Goal: Task Accomplishment & Management: Complete application form

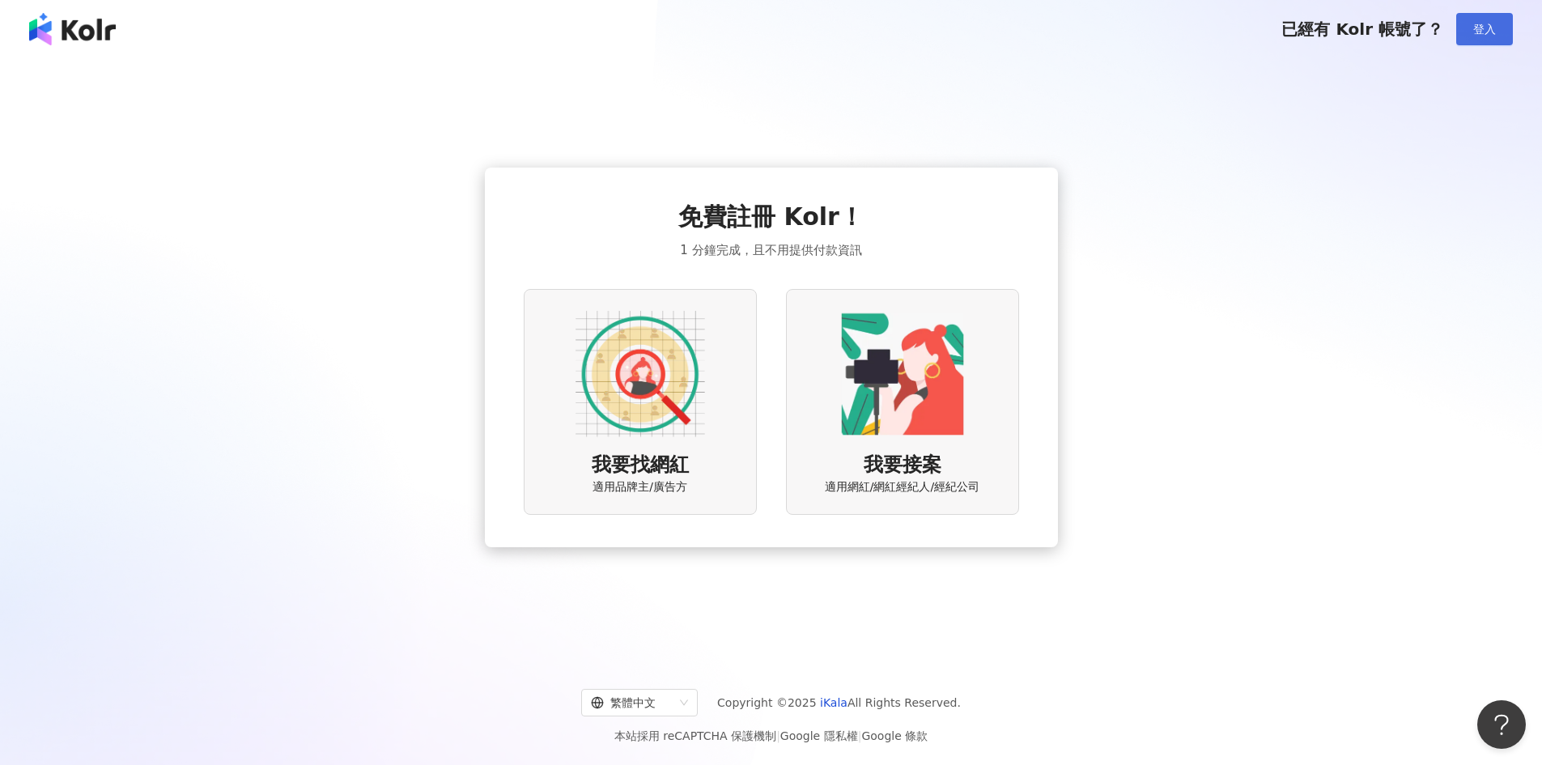
click at [1490, 23] on span "登入" at bounding box center [1484, 29] width 23 height 13
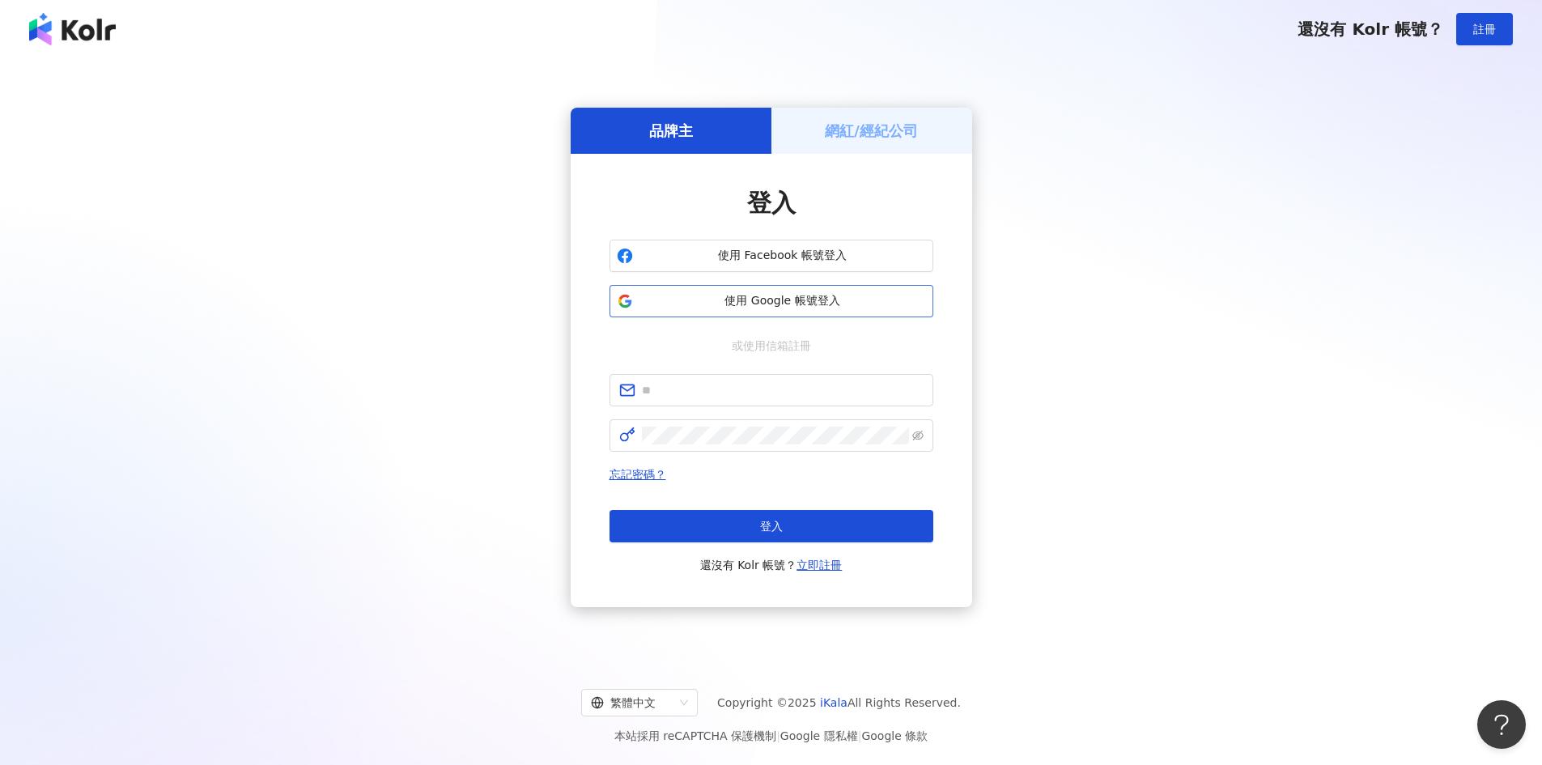
click at [846, 291] on button "使用 Google 帳號登入" at bounding box center [771, 301] width 324 height 32
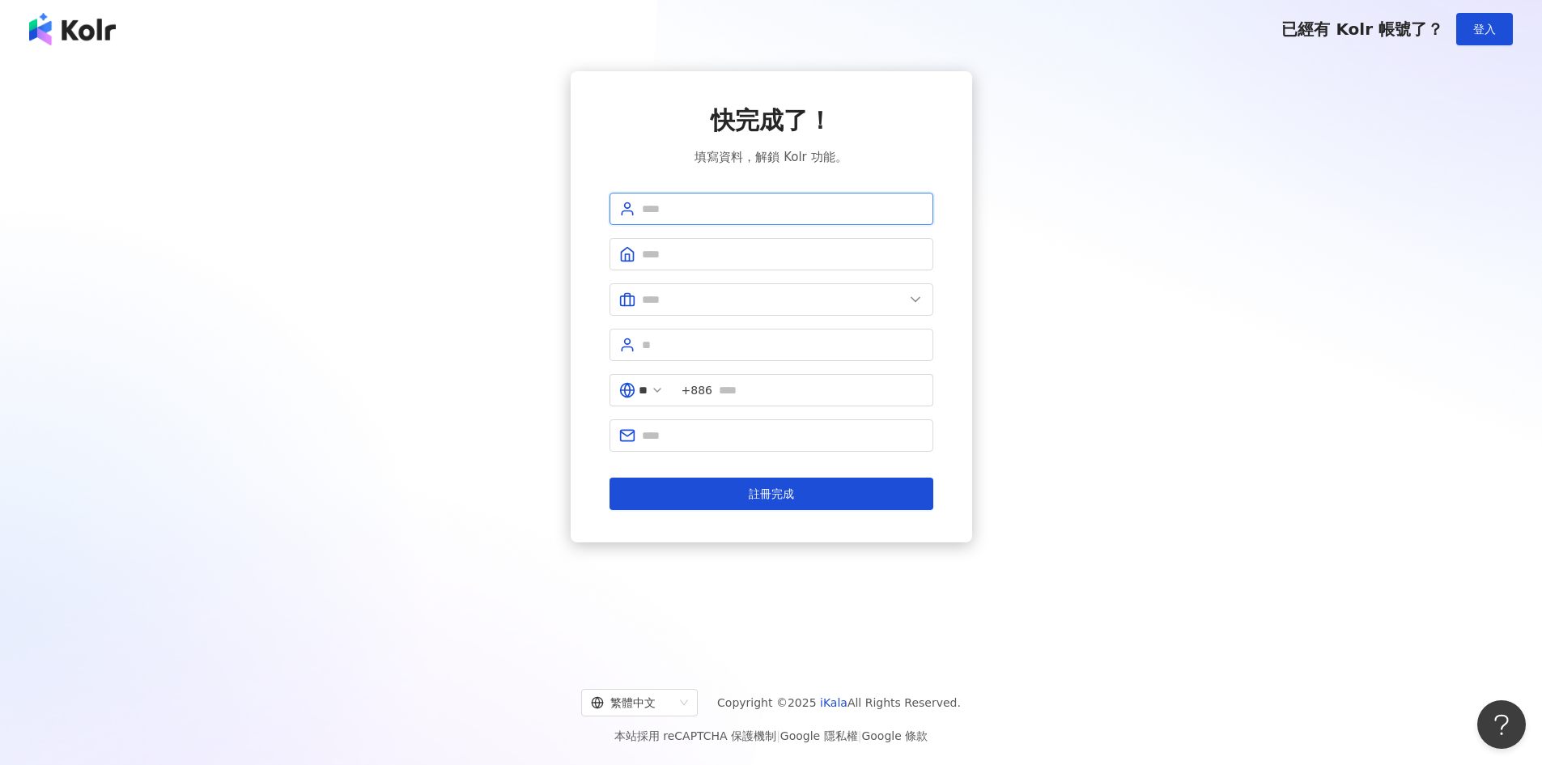
click at [732, 210] on input "text" at bounding box center [783, 209] width 282 height 18
type input "****"
click at [723, 248] on input "text" at bounding box center [783, 254] width 282 height 18
type input "*****"
click at [713, 306] on input "text" at bounding box center [773, 300] width 262 height 18
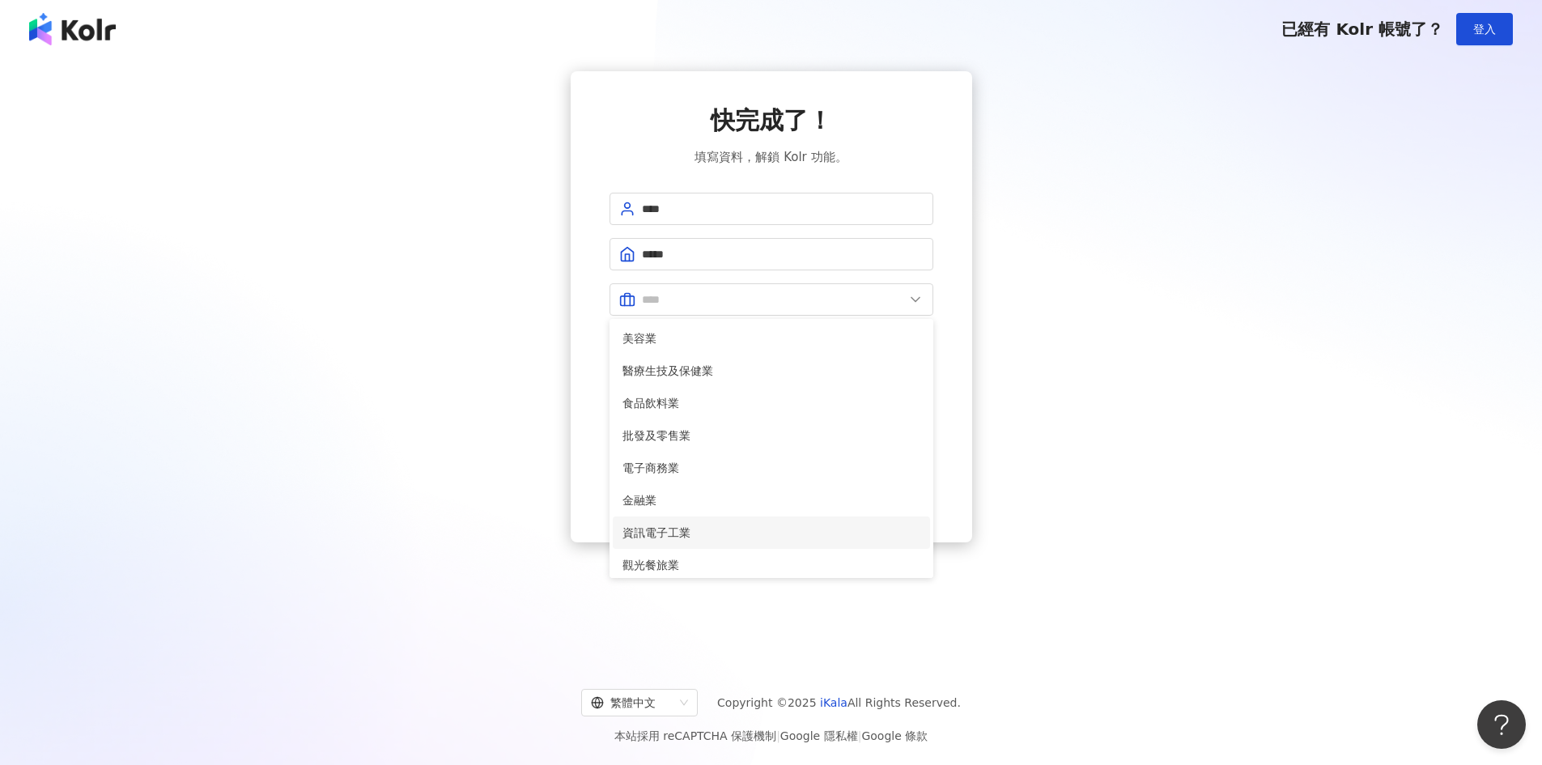
click at [685, 535] on span "資訊電子工業" at bounding box center [771, 533] width 298 height 18
type input "******"
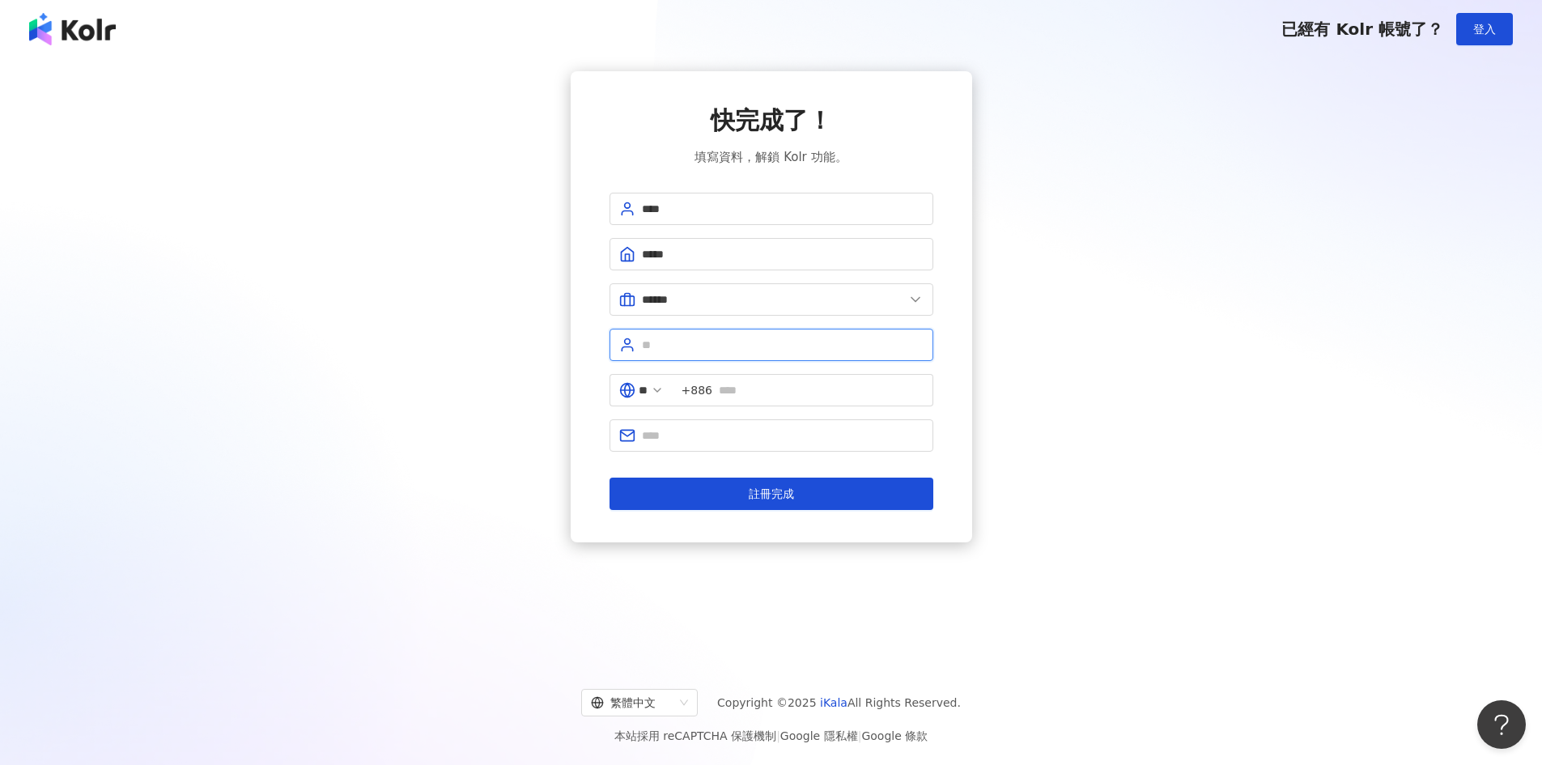
click at [701, 342] on input "text" at bounding box center [783, 345] width 282 height 18
type input "*"
type input "**"
click at [759, 394] on input "text" at bounding box center [821, 390] width 205 height 18
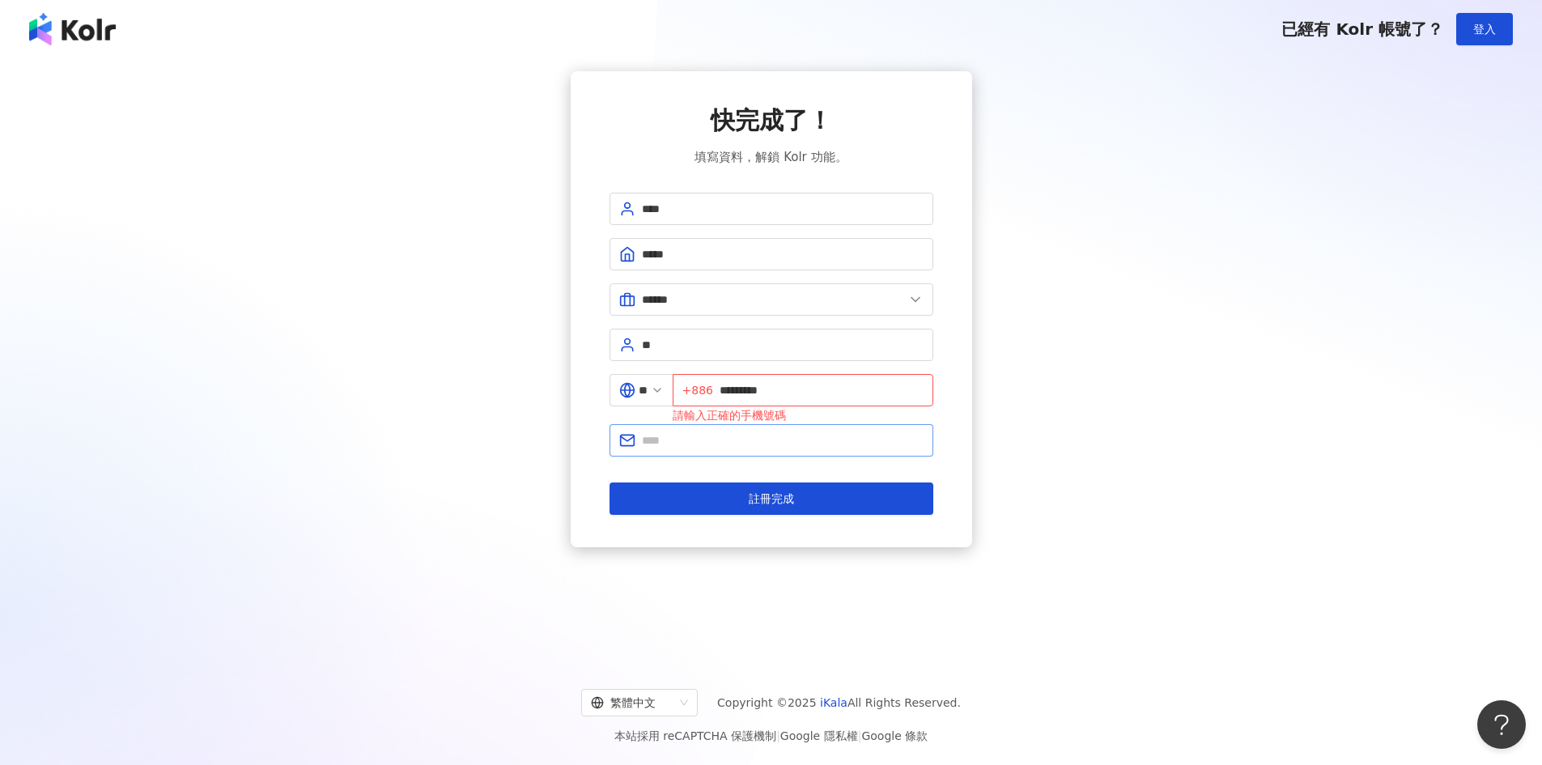
click at [752, 445] on span at bounding box center [771, 440] width 324 height 32
click at [728, 392] on input "*********" at bounding box center [821, 390] width 204 height 18
type input "**********"
click at [779, 444] on input "text" at bounding box center [783, 436] width 282 height 18
type input "*"
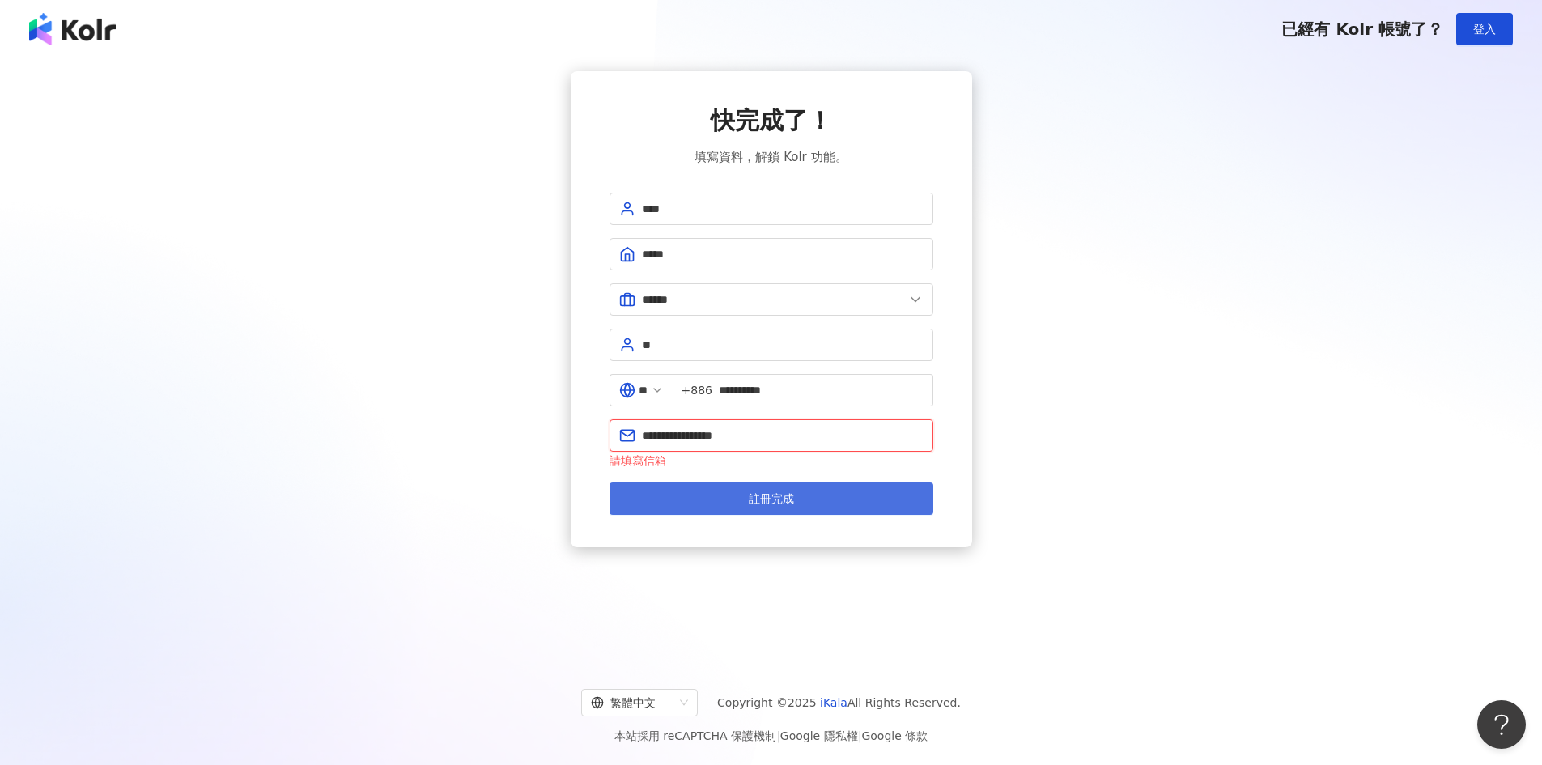
type input "**********"
click at [769, 501] on span "註冊完成" at bounding box center [771, 498] width 45 height 13
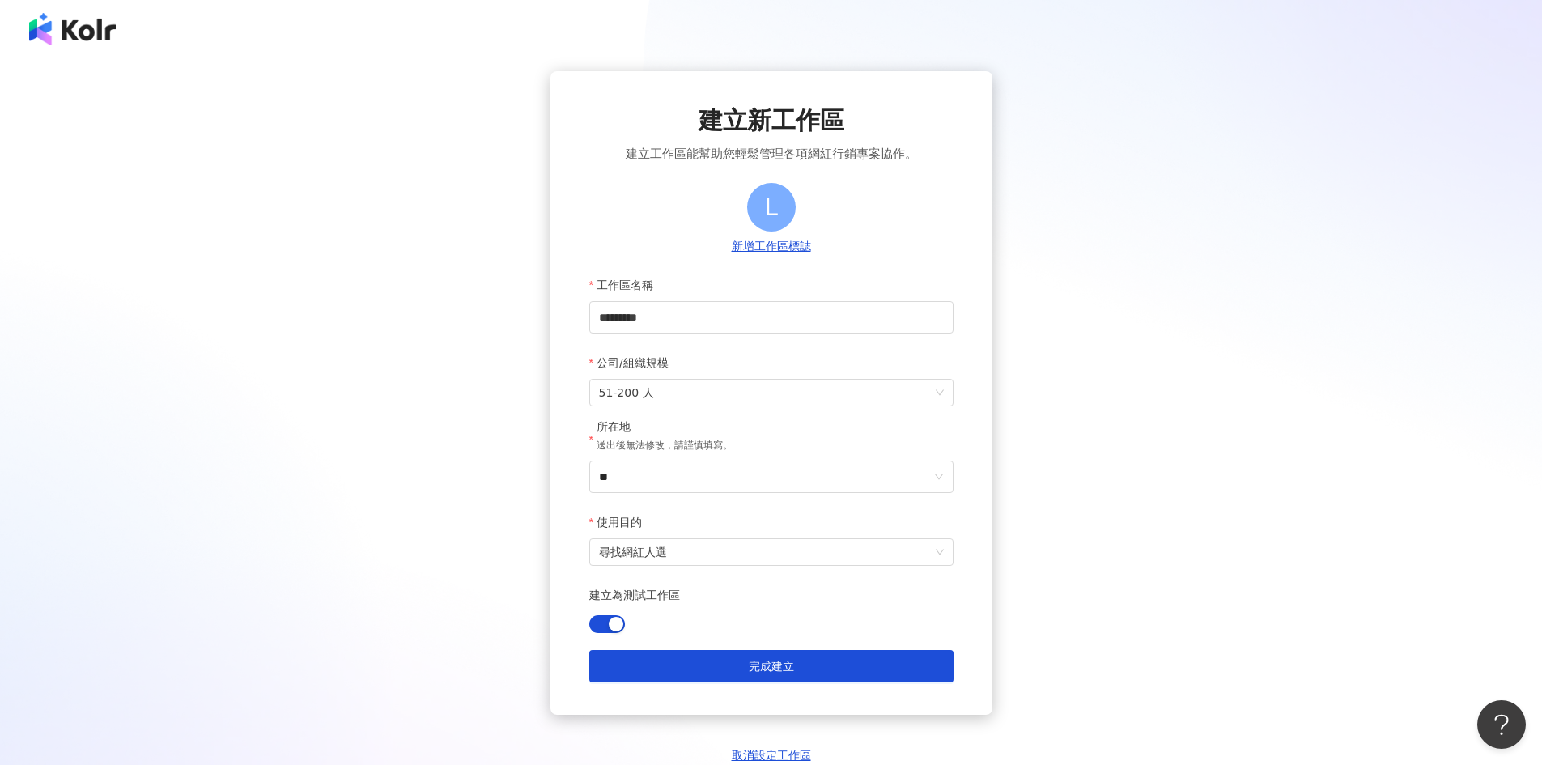
scroll to position [123, 0]
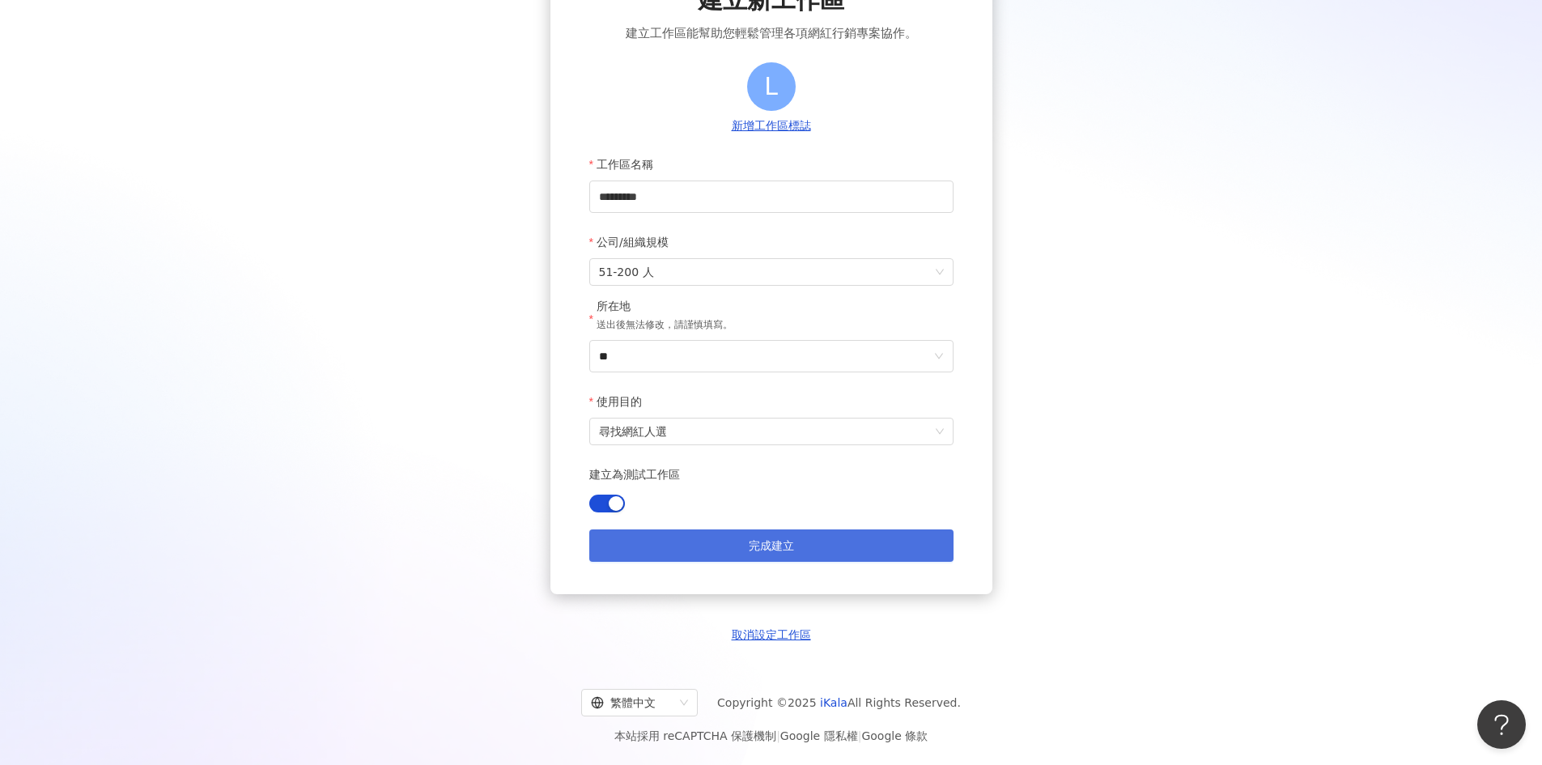
click at [732, 545] on button "完成建立" at bounding box center [771, 545] width 364 height 32
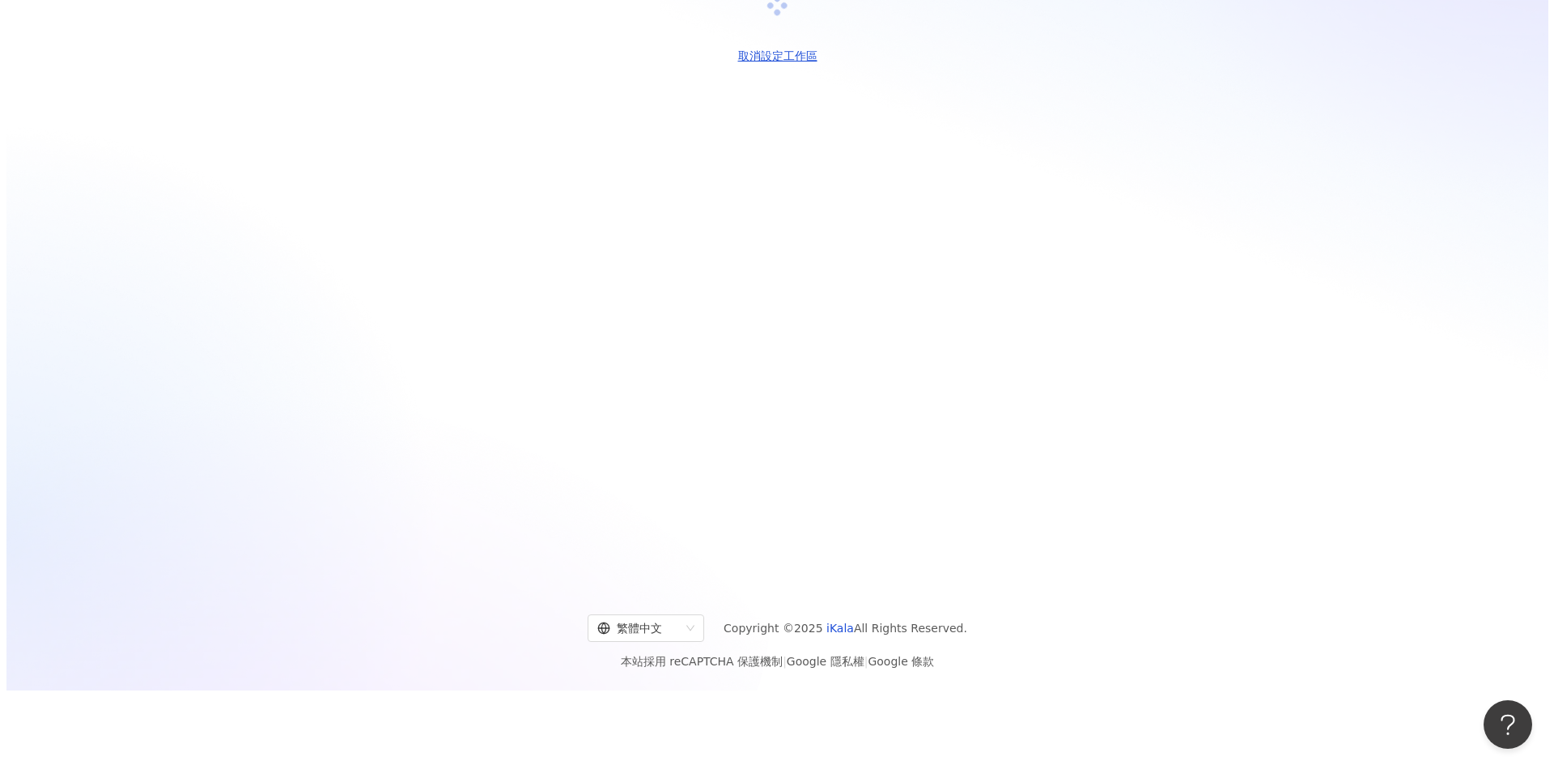
scroll to position [0, 0]
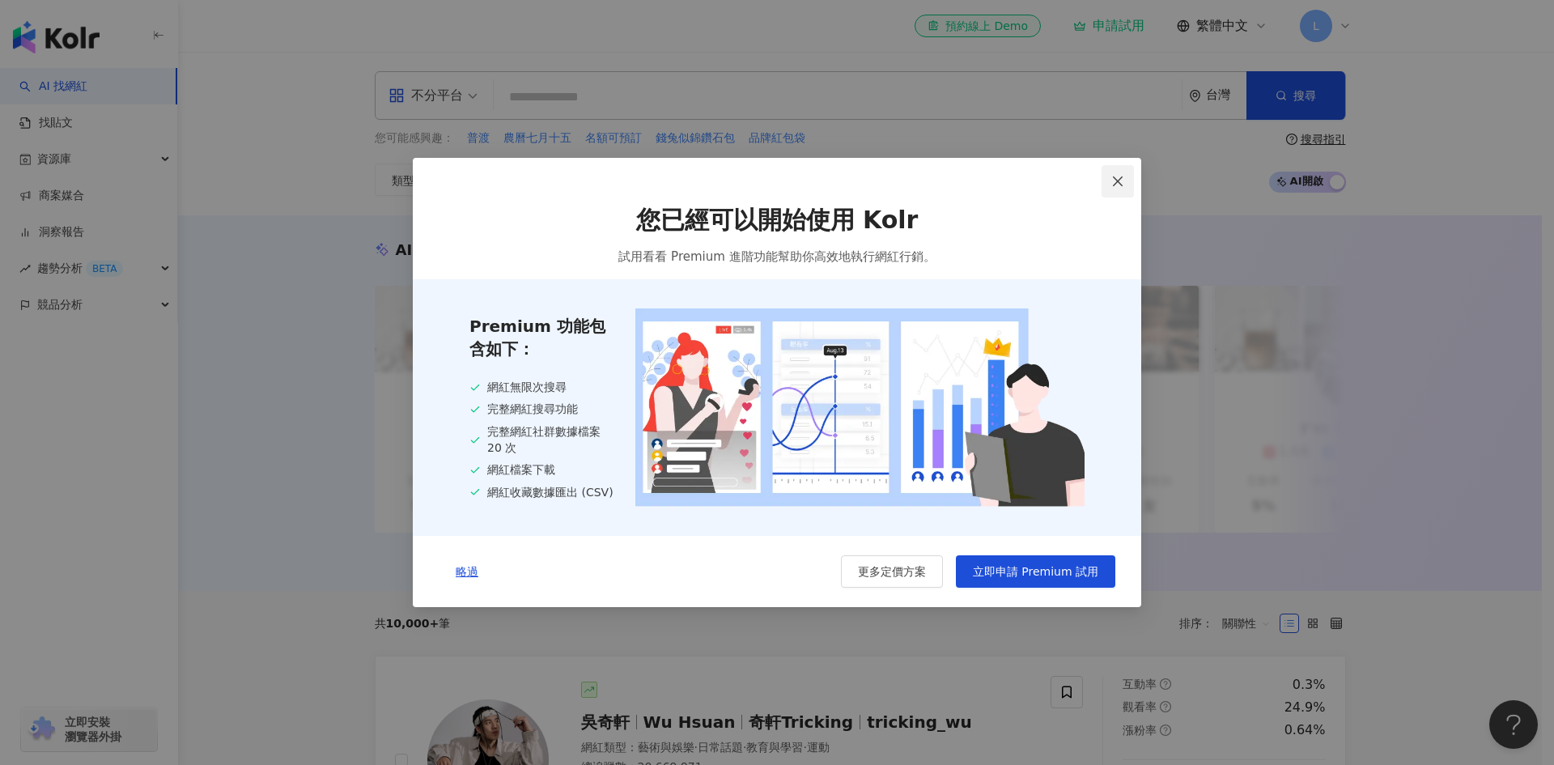
click at [1114, 180] on icon "close" at bounding box center [1117, 181] width 13 height 13
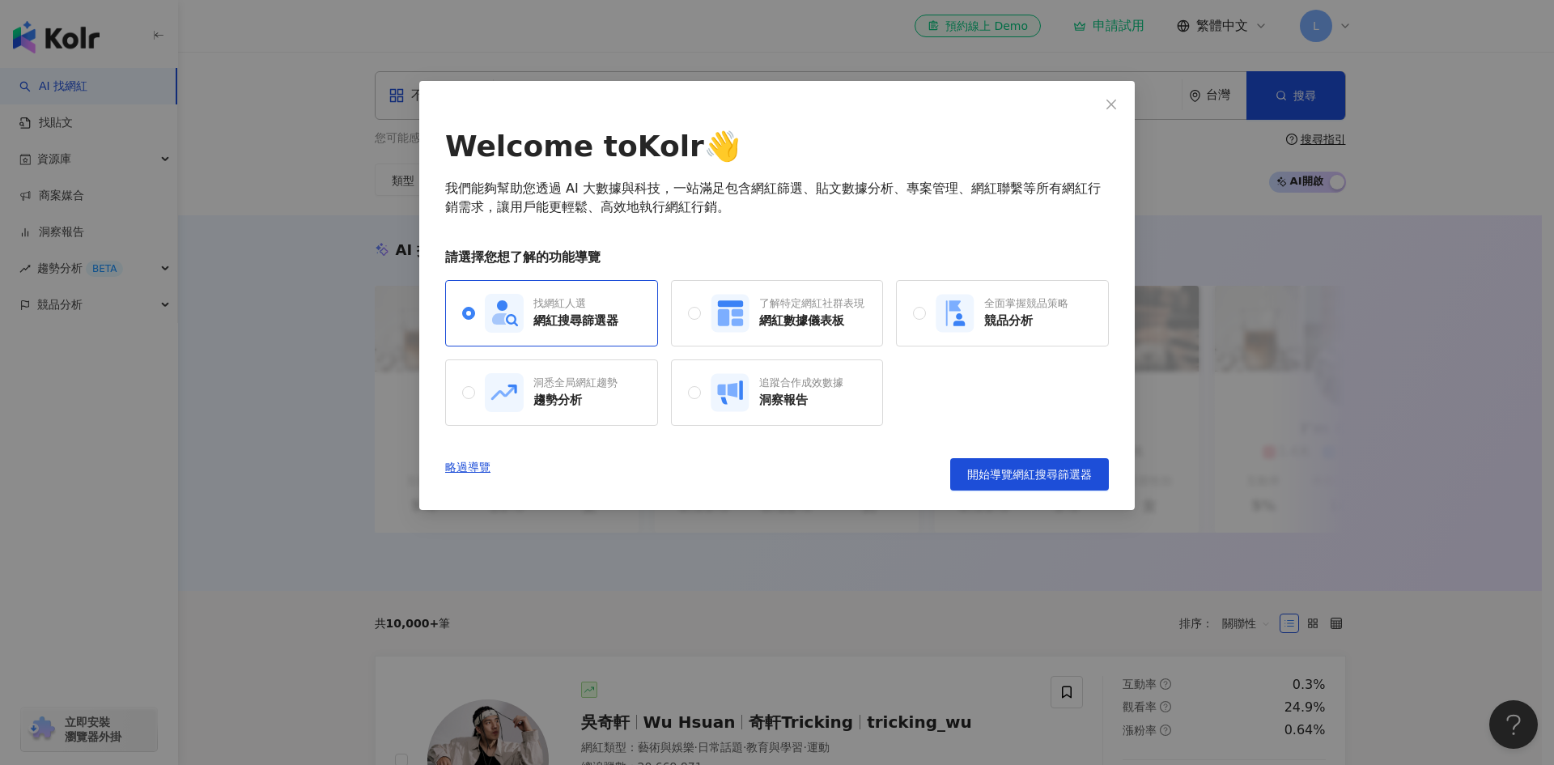
click at [915, 445] on div "Welcome to Kolr 👋 我們能夠幫助您透過 AI 大數據與科技，一站滿足包含網紅篩選、貼文數據分析、專案管理、網紅聯繫等所有網紅行銷需求，讓用戶能…" at bounding box center [777, 308] width 664 height 364
click at [998, 464] on button "開始導覽網紅搜尋篩選器" at bounding box center [1029, 474] width 159 height 32
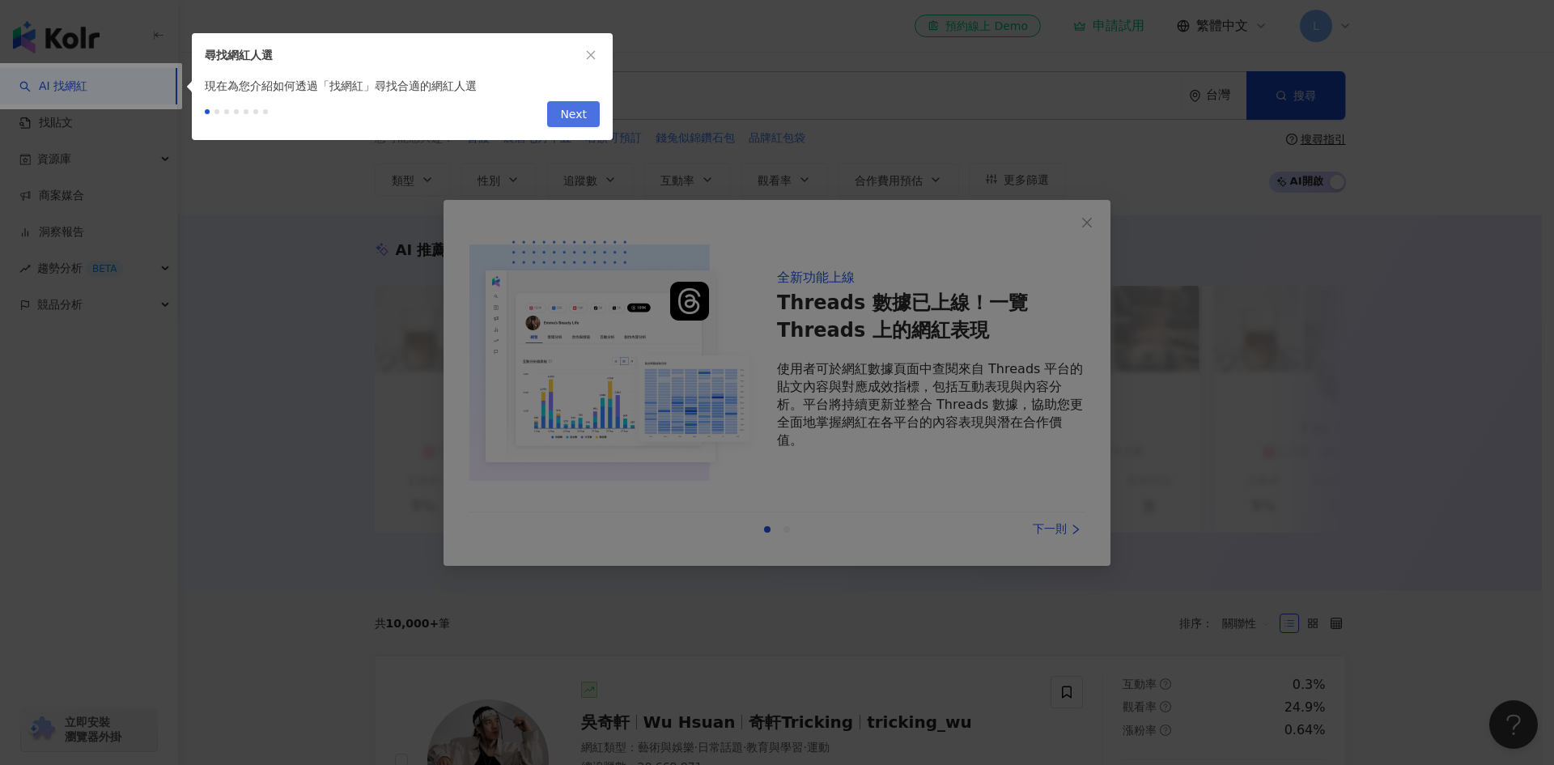
click at [579, 107] on span "Next" at bounding box center [573, 115] width 27 height 26
type input "*********"
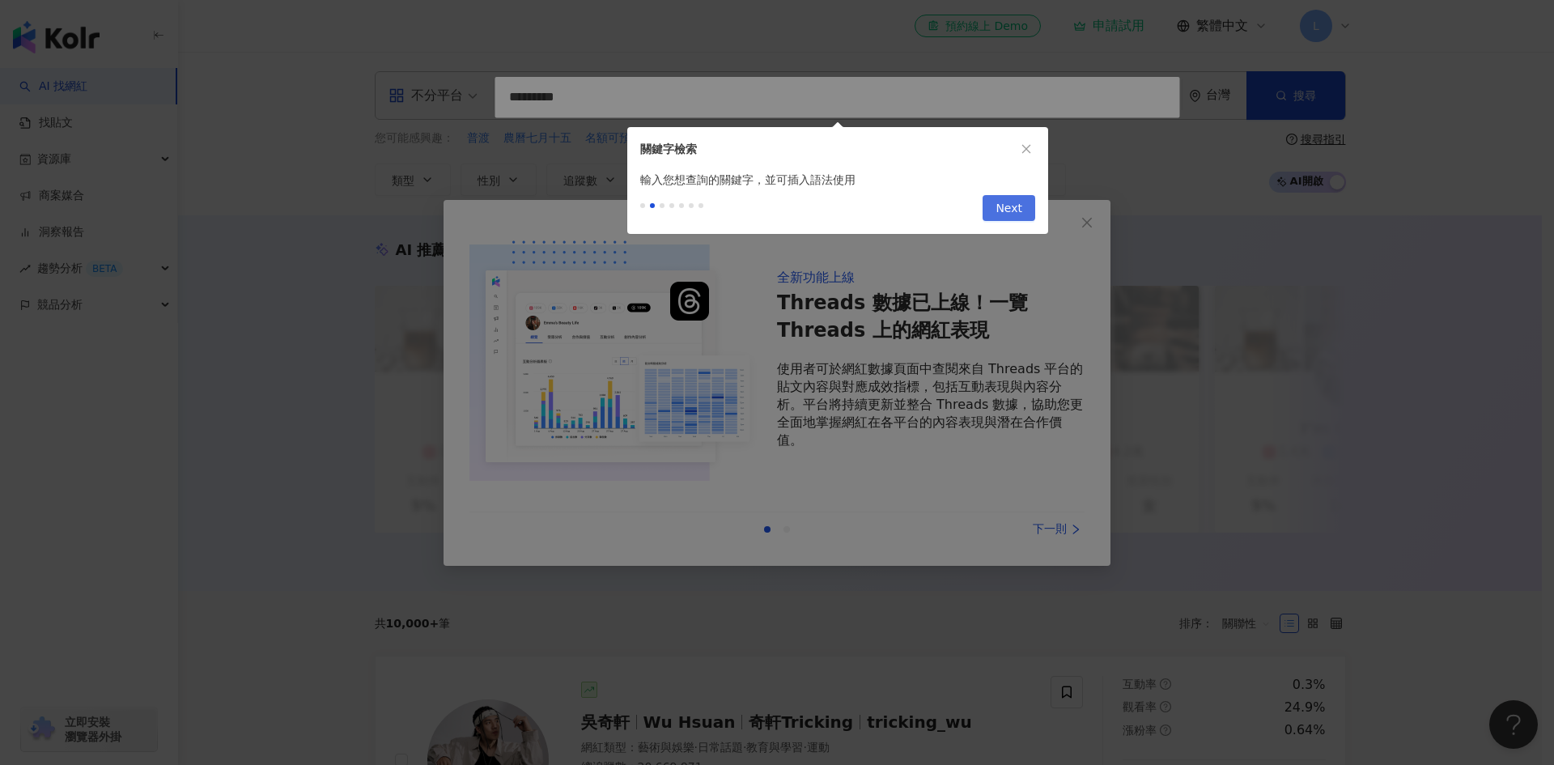
click at [996, 219] on button "Next" at bounding box center [1009, 208] width 53 height 26
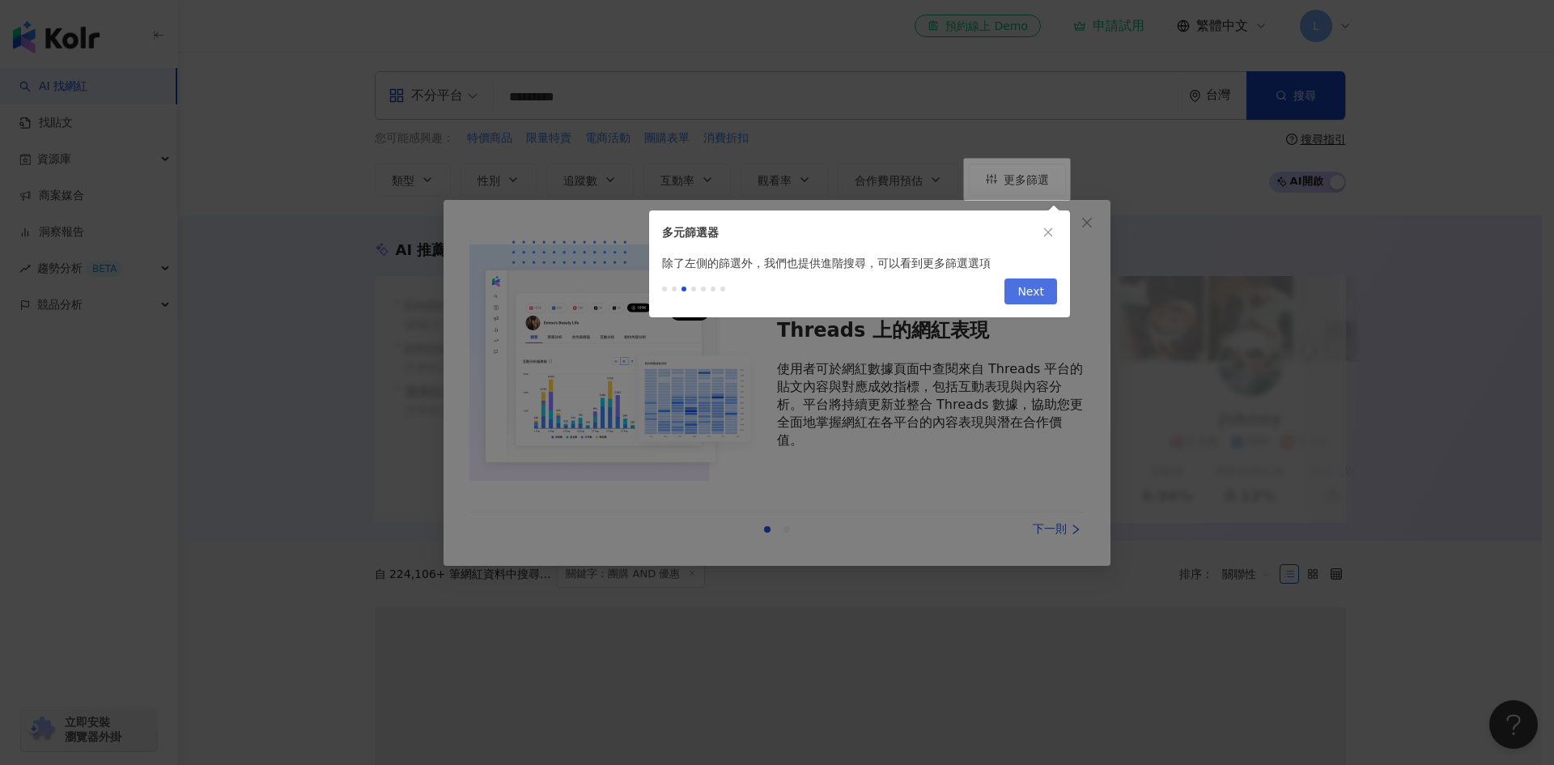
click at [1046, 301] on button "Next" at bounding box center [1030, 291] width 53 height 26
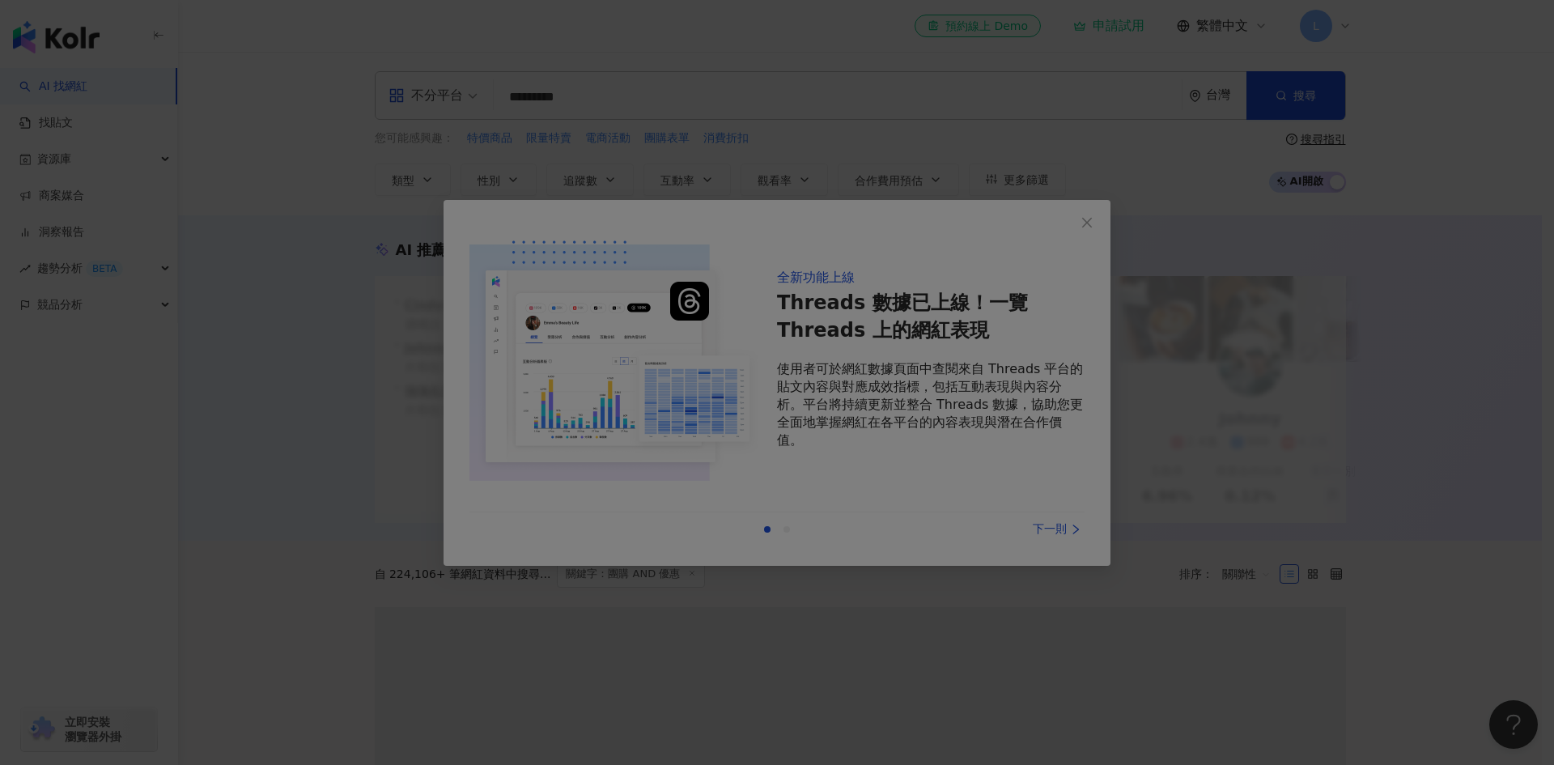
click at [919, 518] on div at bounding box center [777, 382] width 1554 height 765
drag, startPoint x: 986, startPoint y: 541, endPoint x: 924, endPoint y: 676, distance: 147.8
click at [924, 676] on div at bounding box center [777, 382] width 1554 height 765
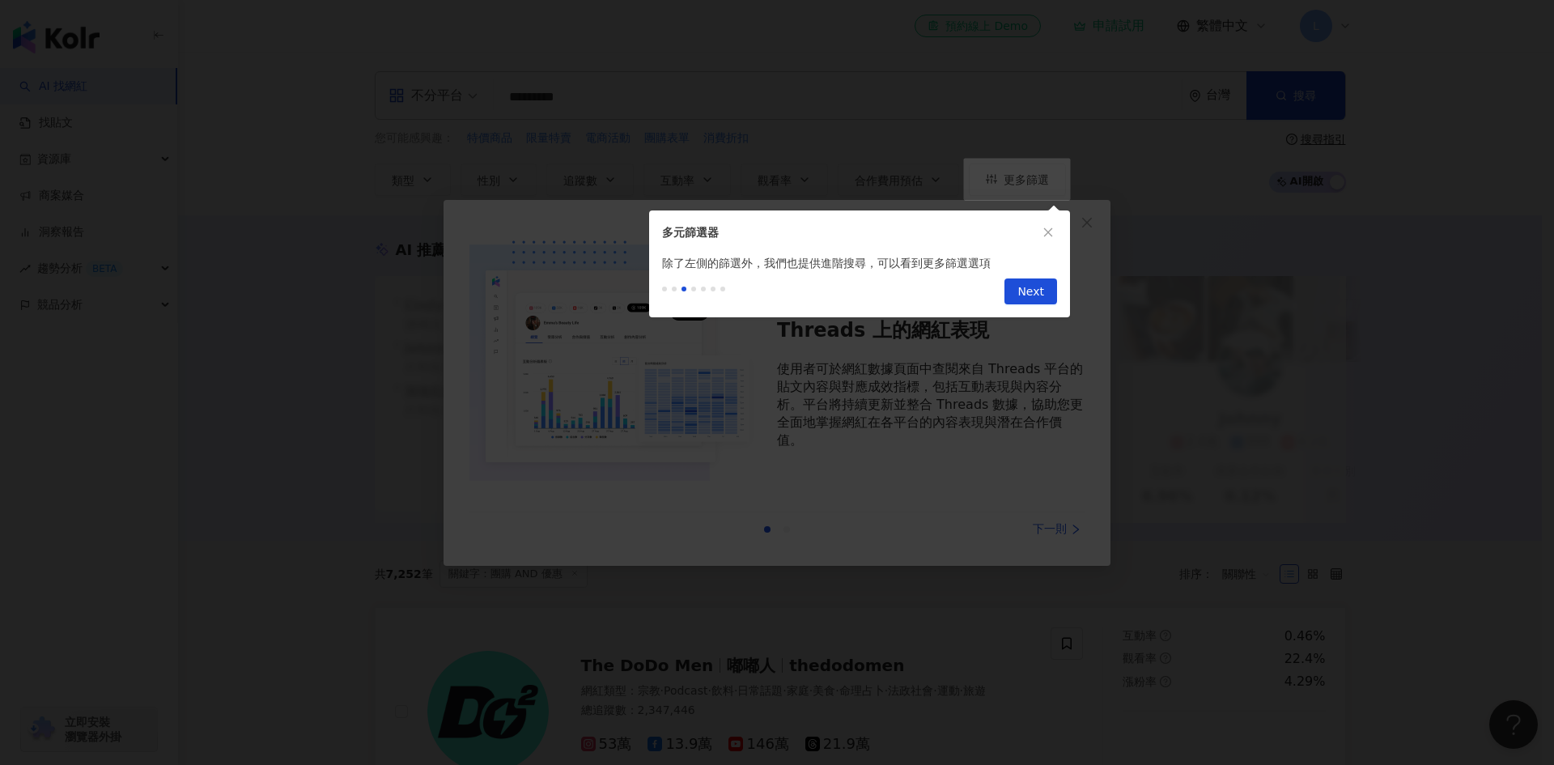
click at [924, 676] on div at bounding box center [777, 382] width 1554 height 765
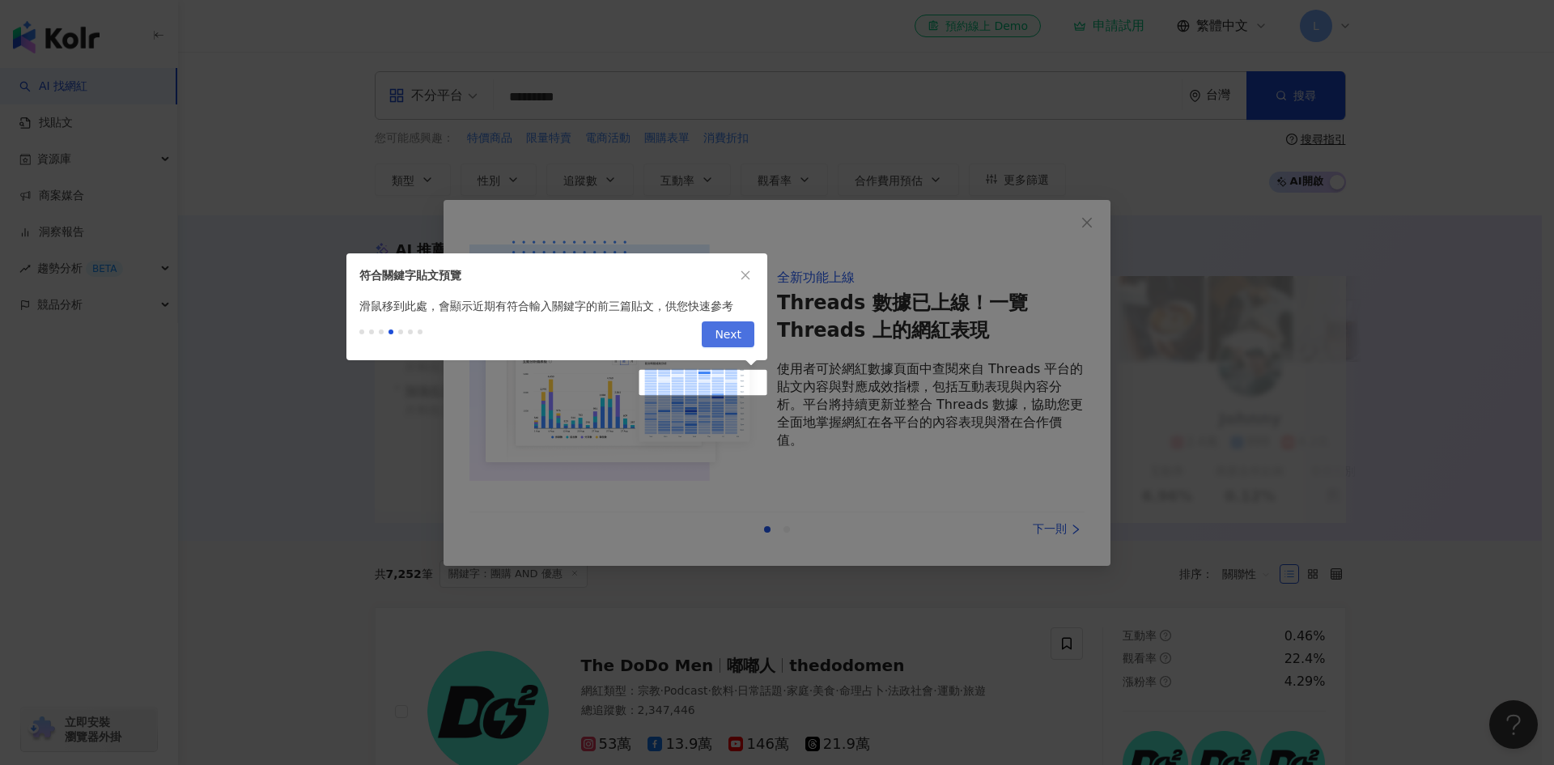
click at [724, 333] on span "Next" at bounding box center [728, 335] width 27 height 26
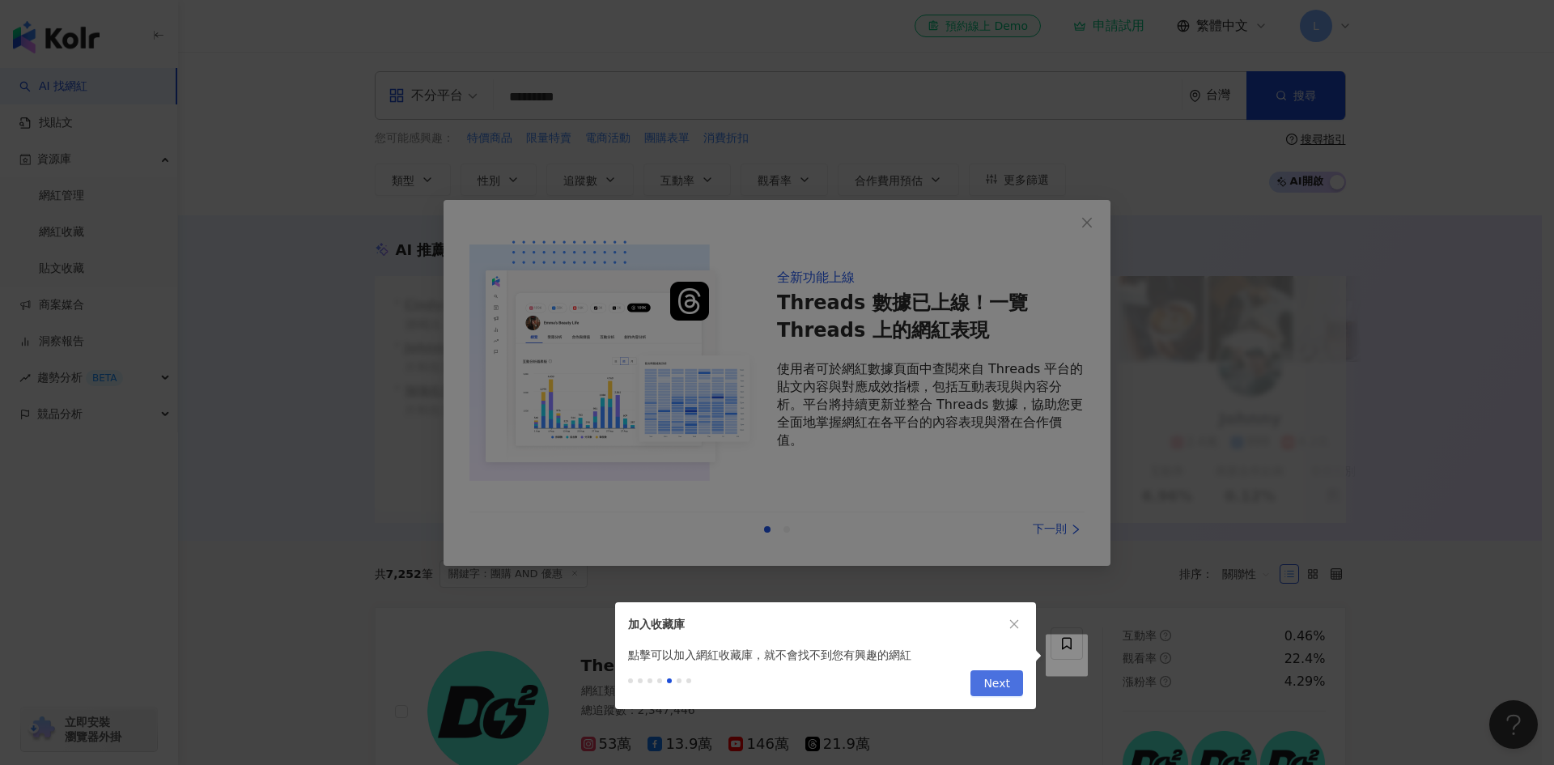
click at [1013, 681] on button "Next" at bounding box center [996, 683] width 53 height 26
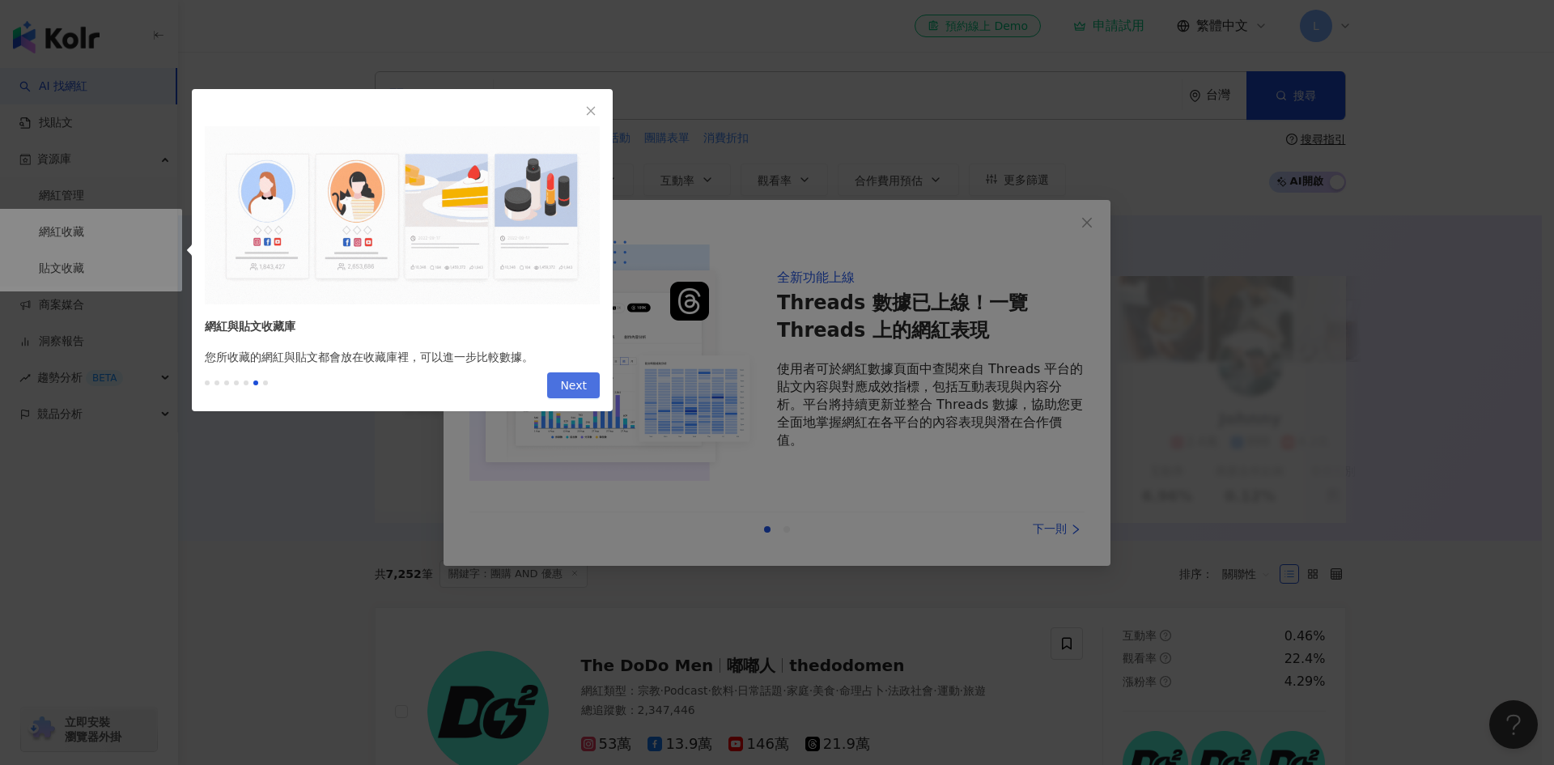
click at [583, 380] on span "Next" at bounding box center [573, 386] width 27 height 26
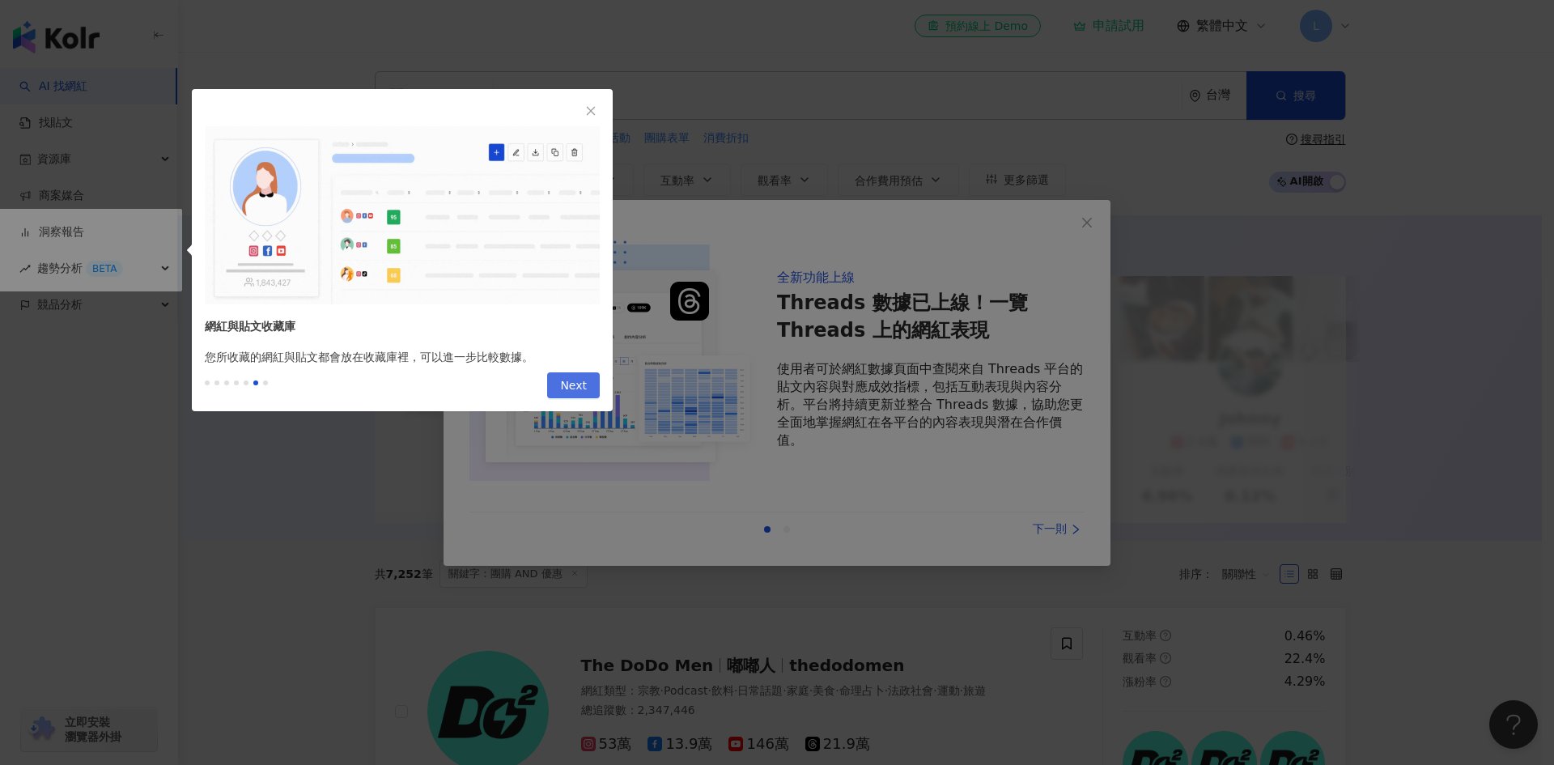
click at [583, 380] on span "Next" at bounding box center [573, 386] width 27 height 26
click at [571, 385] on span "Next" at bounding box center [573, 386] width 27 height 26
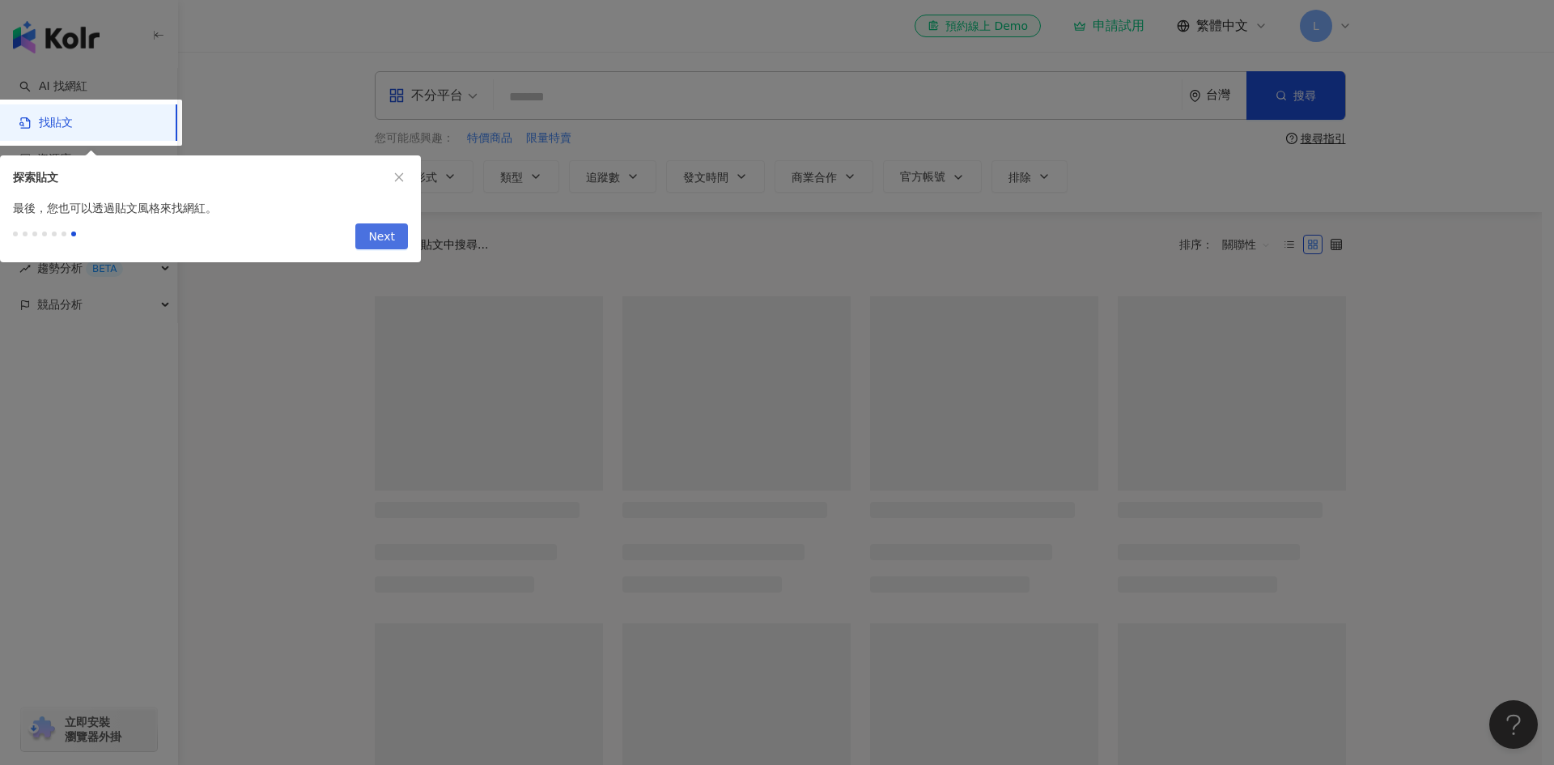
click at [373, 242] on span "Next" at bounding box center [381, 237] width 27 height 26
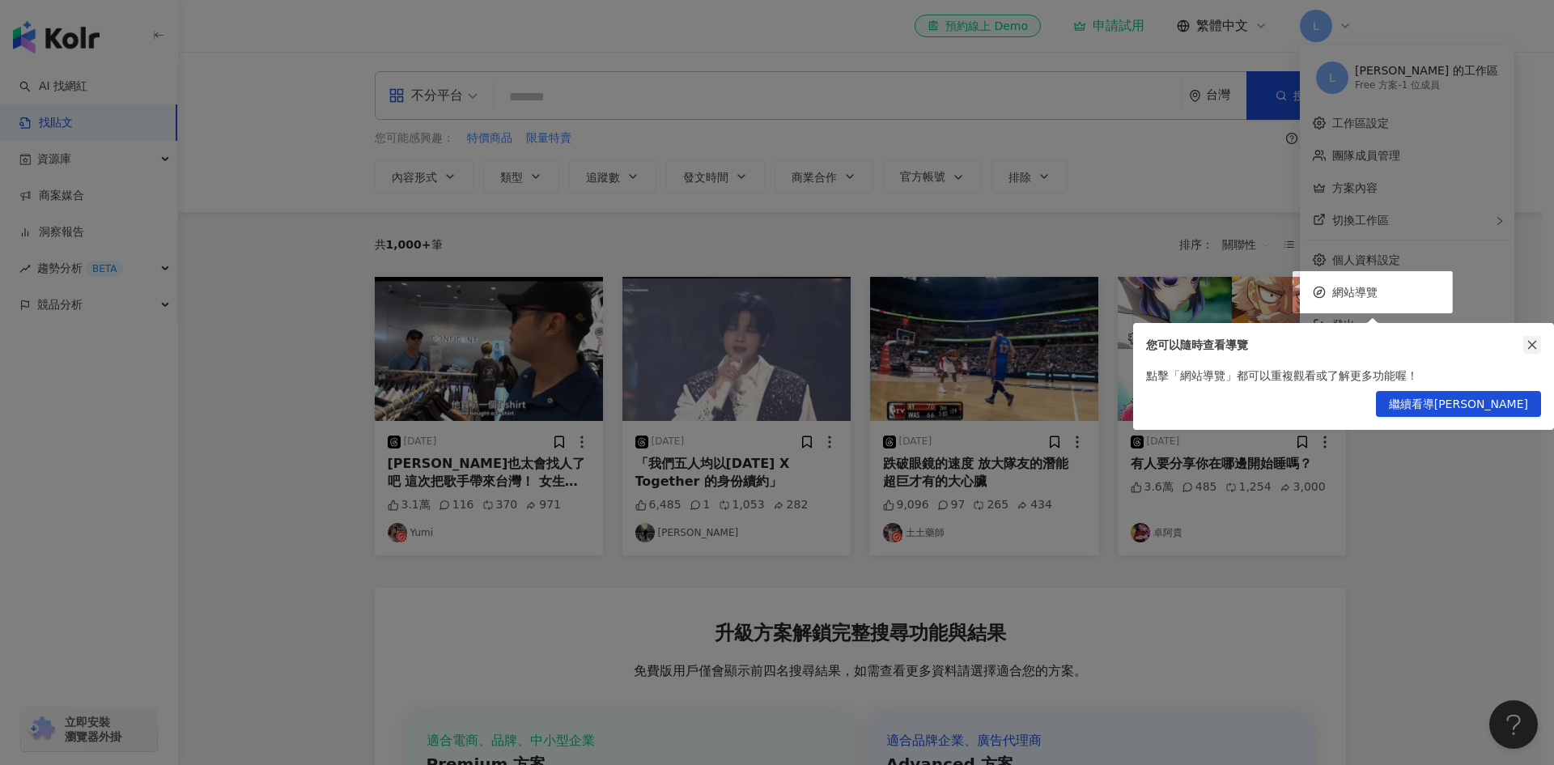
click at [1530, 341] on icon "close" at bounding box center [1531, 344] width 11 height 11
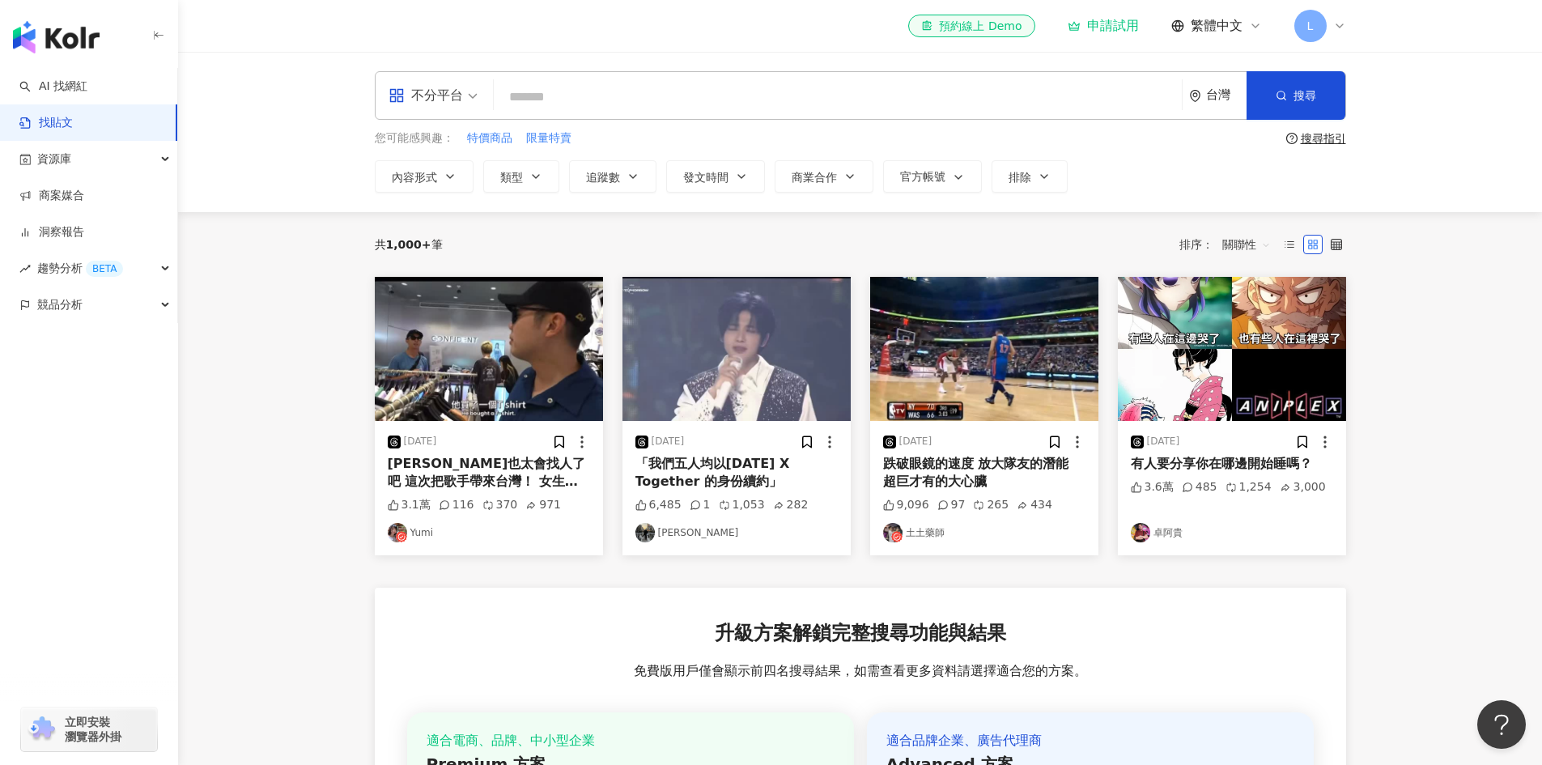
click at [1315, 28] on span "L" at bounding box center [1310, 26] width 32 height 32
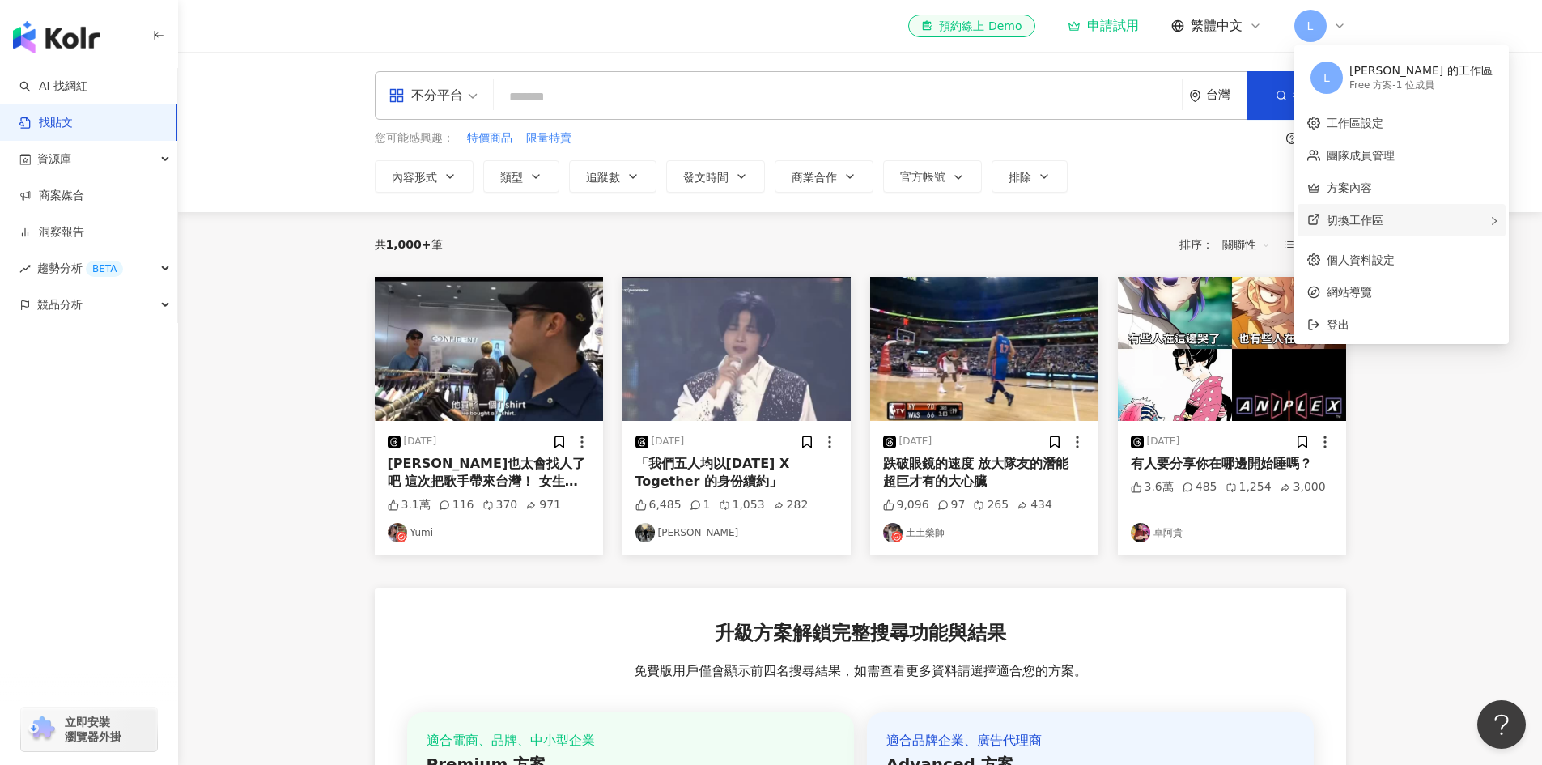
click at [1343, 222] on span "切換工作區" at bounding box center [1354, 220] width 57 height 13
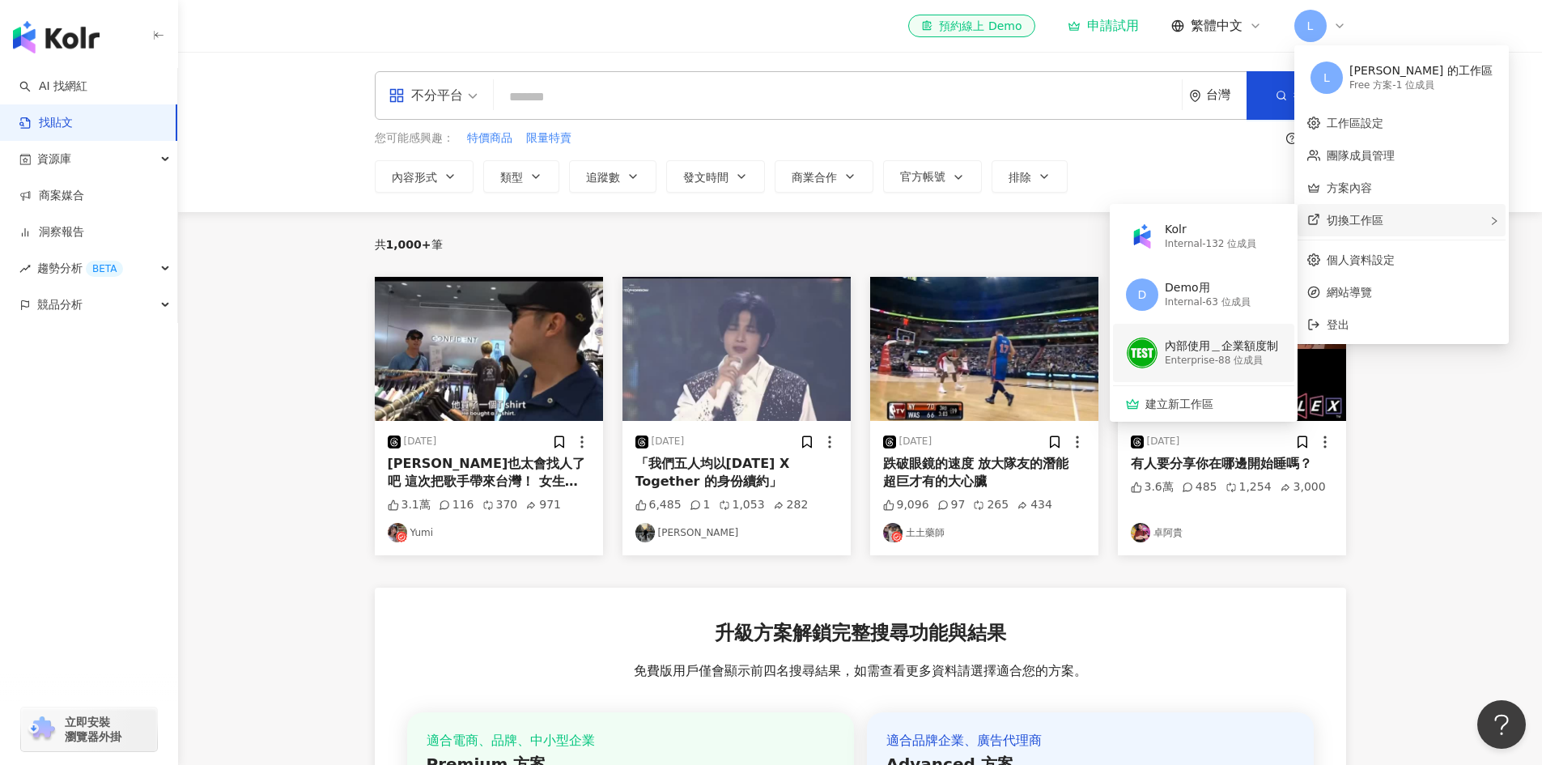
click at [1208, 350] on div "內部使用＿企業額度制" at bounding box center [1221, 346] width 113 height 16
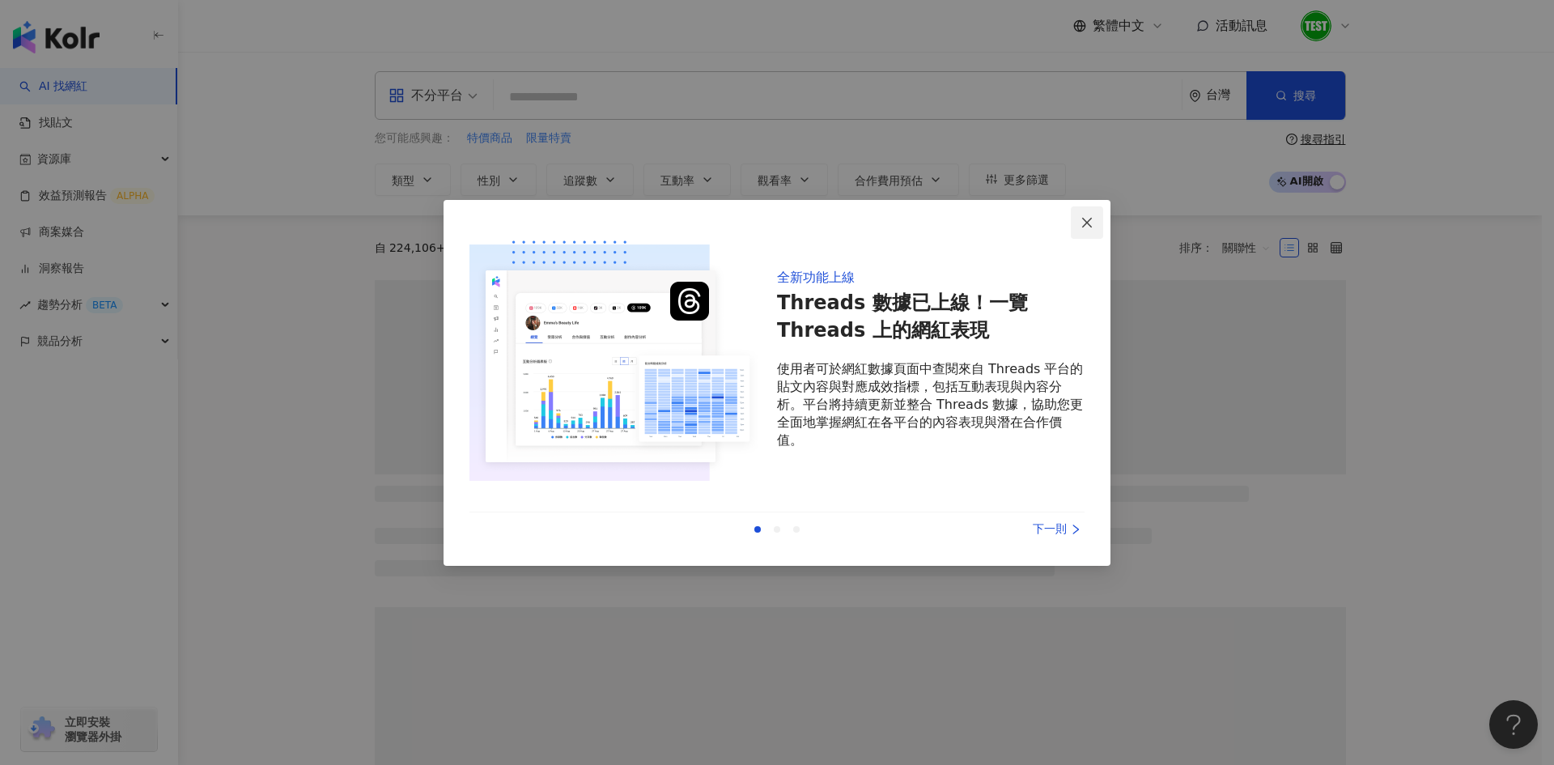
click at [1093, 219] on icon "close" at bounding box center [1086, 222] width 13 height 13
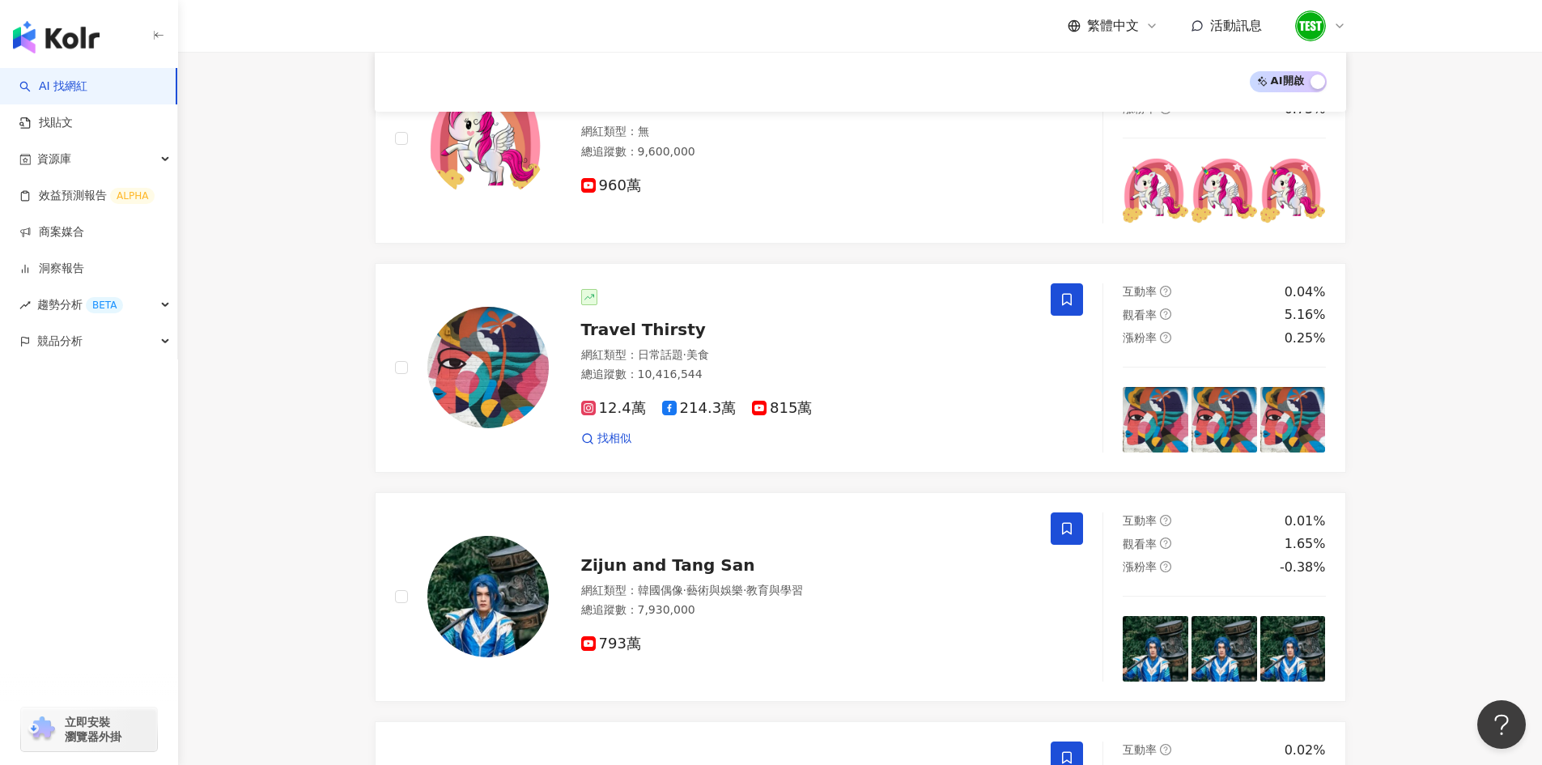
scroll to position [931, 0]
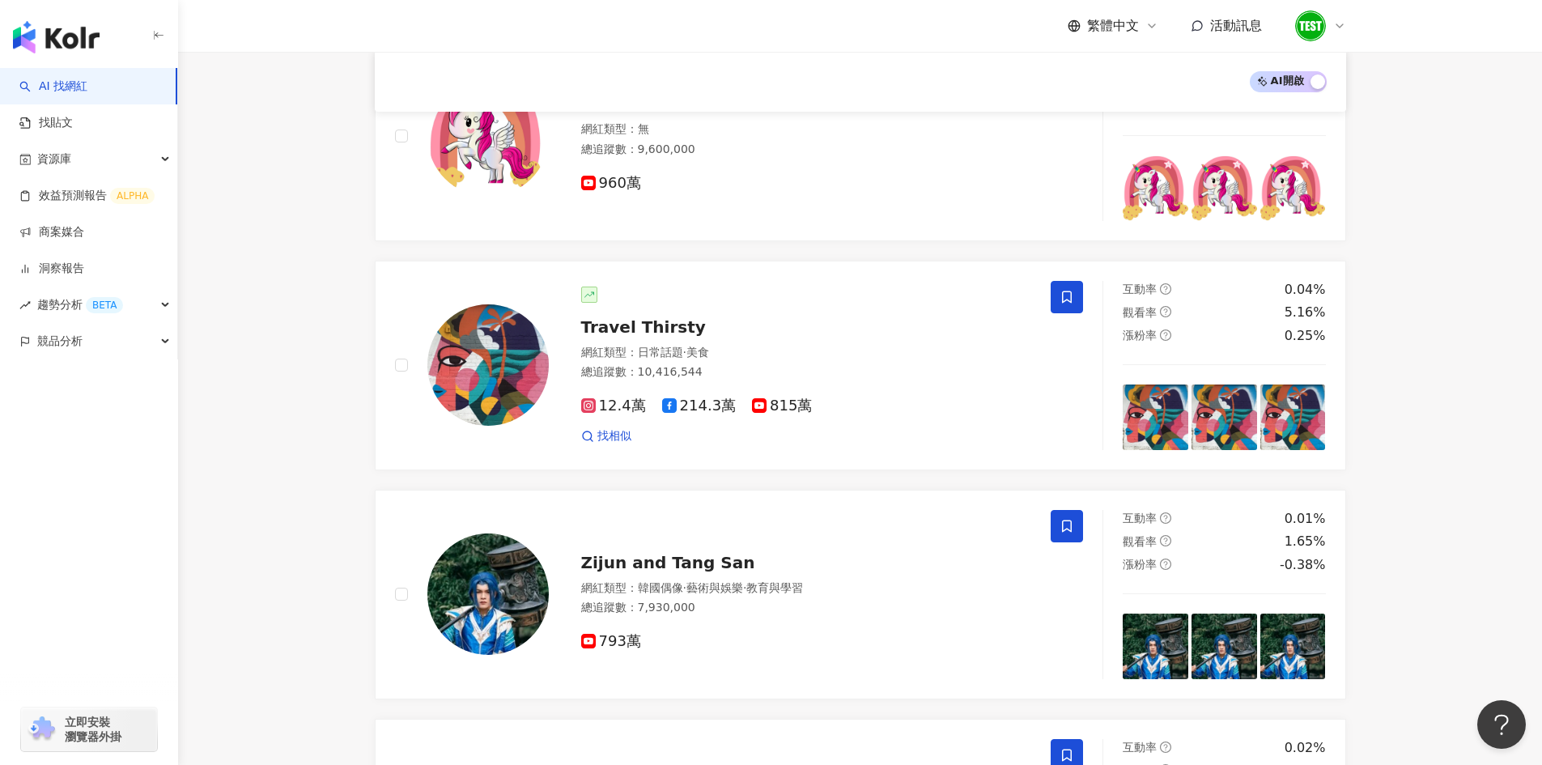
click at [95, 730] on span "立即安裝 瀏覽器外掛" at bounding box center [93, 729] width 57 height 29
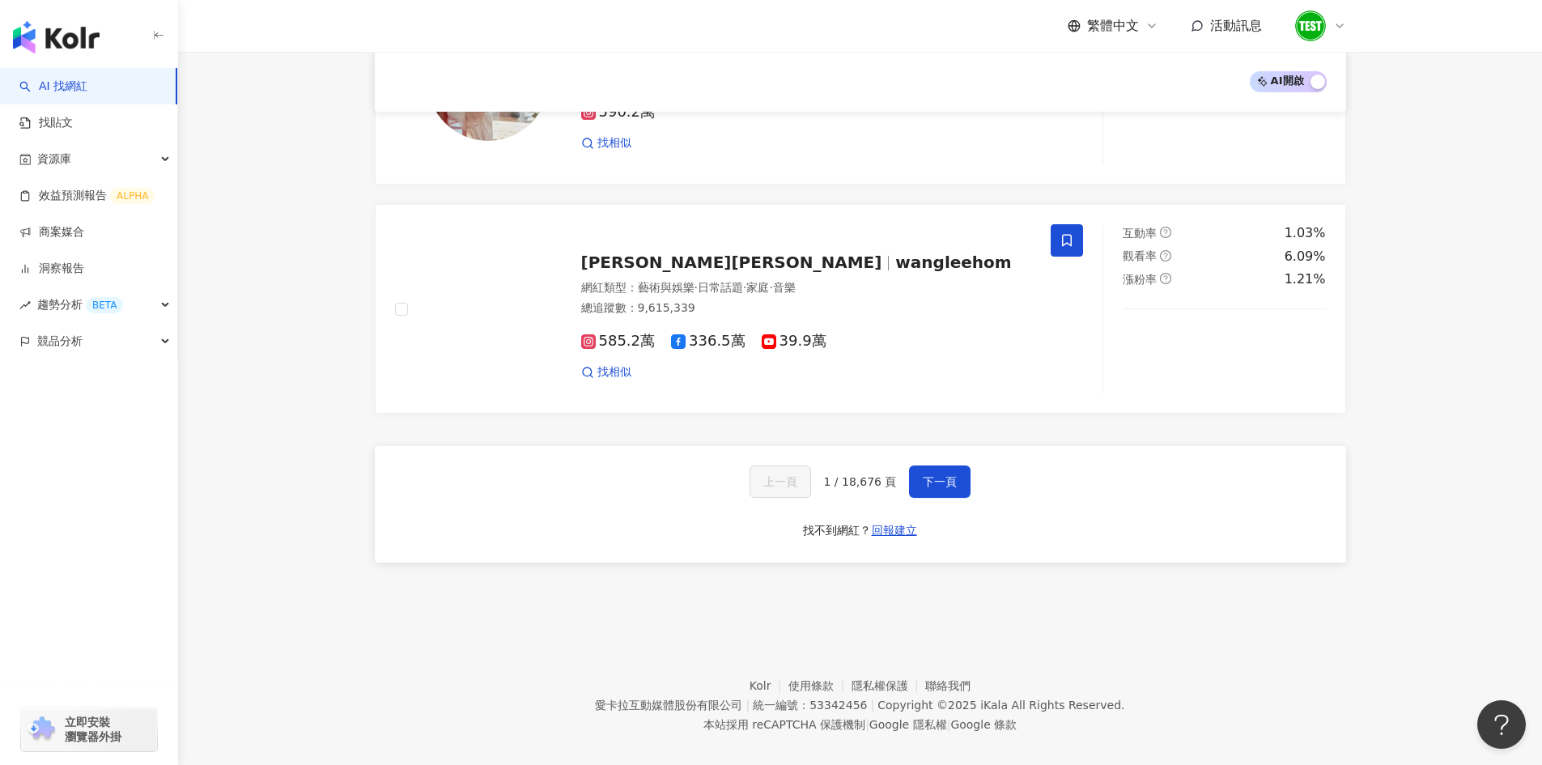
scroll to position [2608, 0]
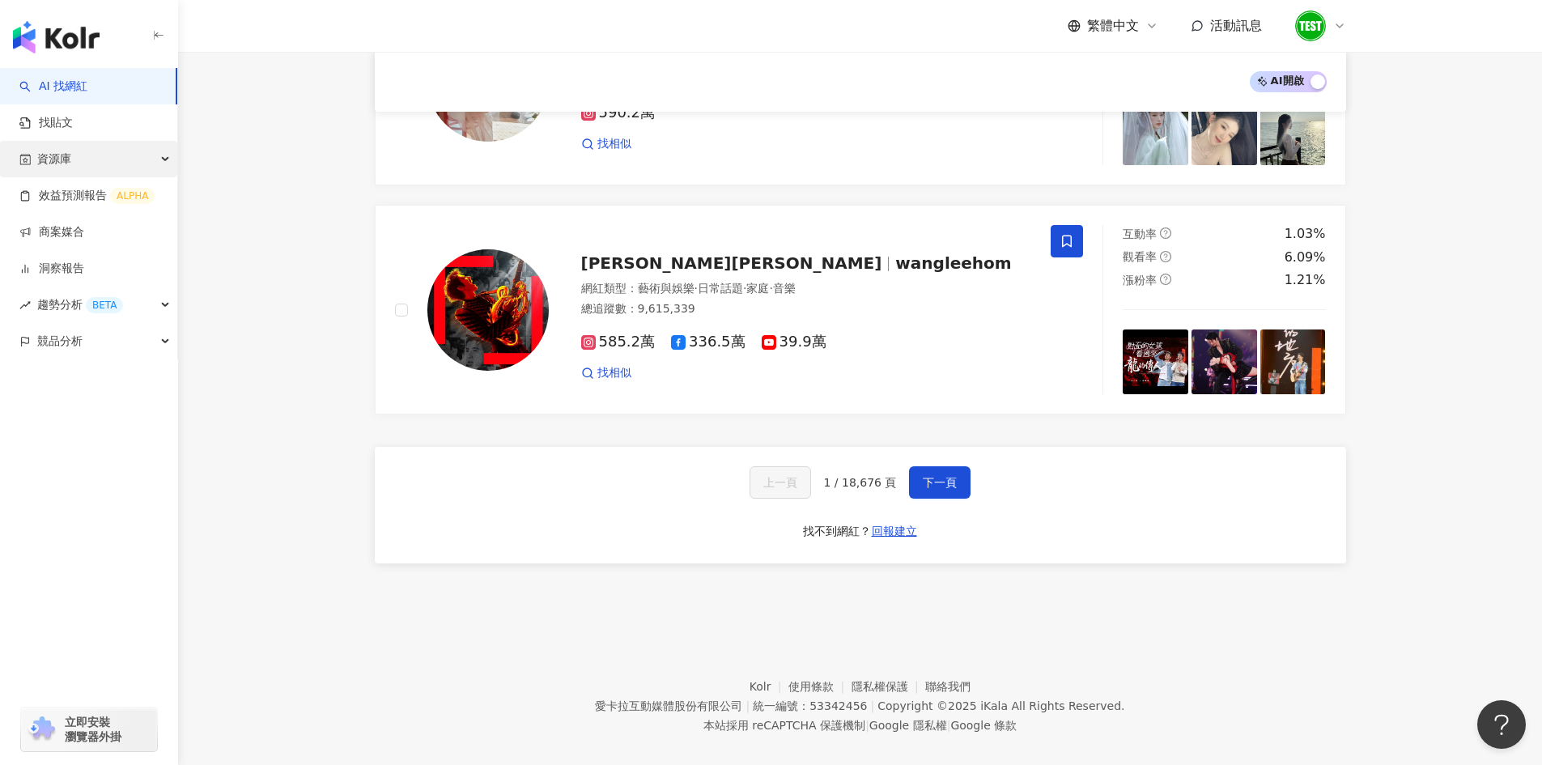
click at [129, 151] on div "資源庫" at bounding box center [88, 159] width 177 height 36
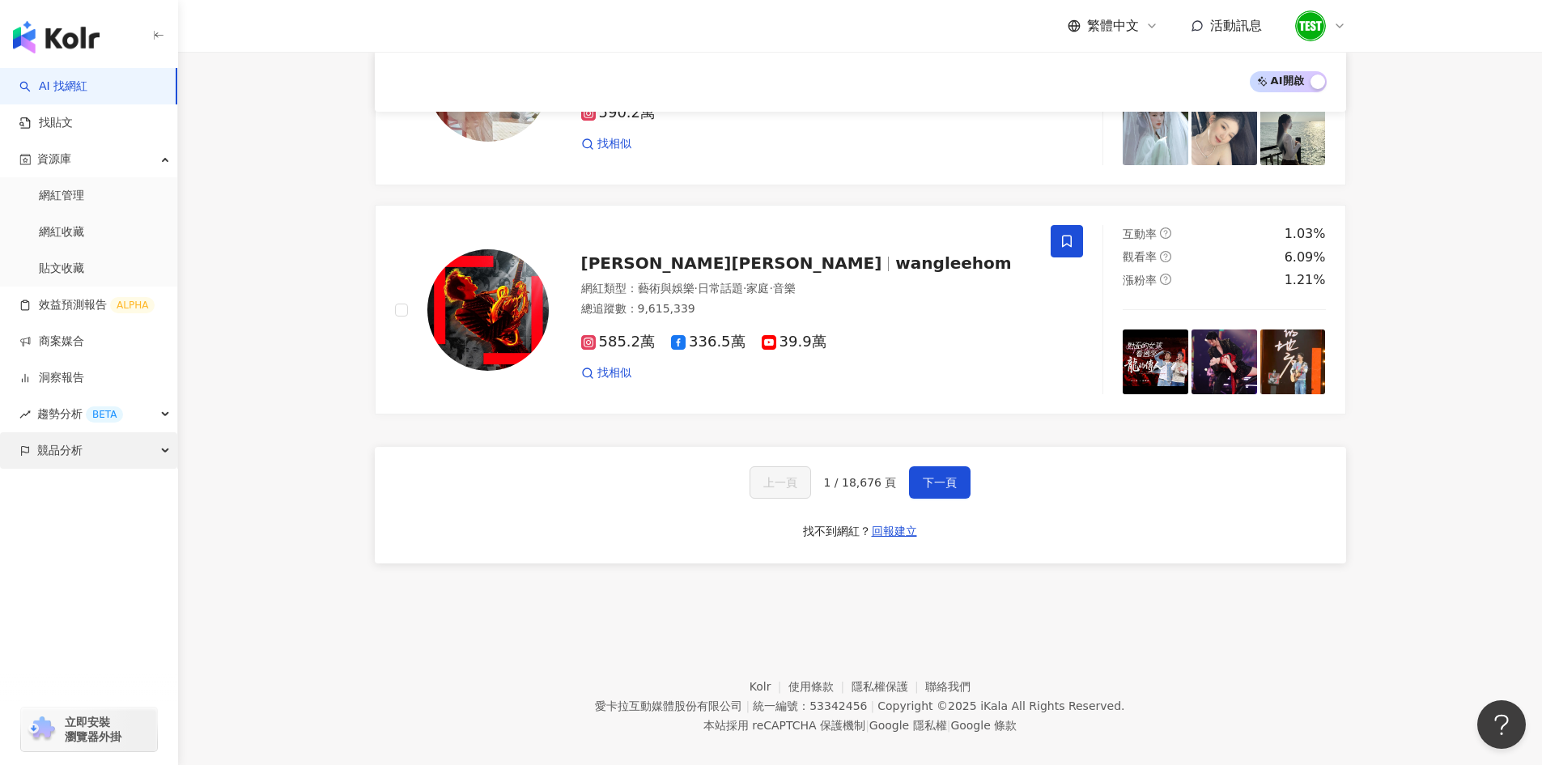
click at [145, 452] on div "競品分析" at bounding box center [88, 450] width 177 height 36
click at [909, 466] on button "下一頁" at bounding box center [940, 482] width 62 height 32
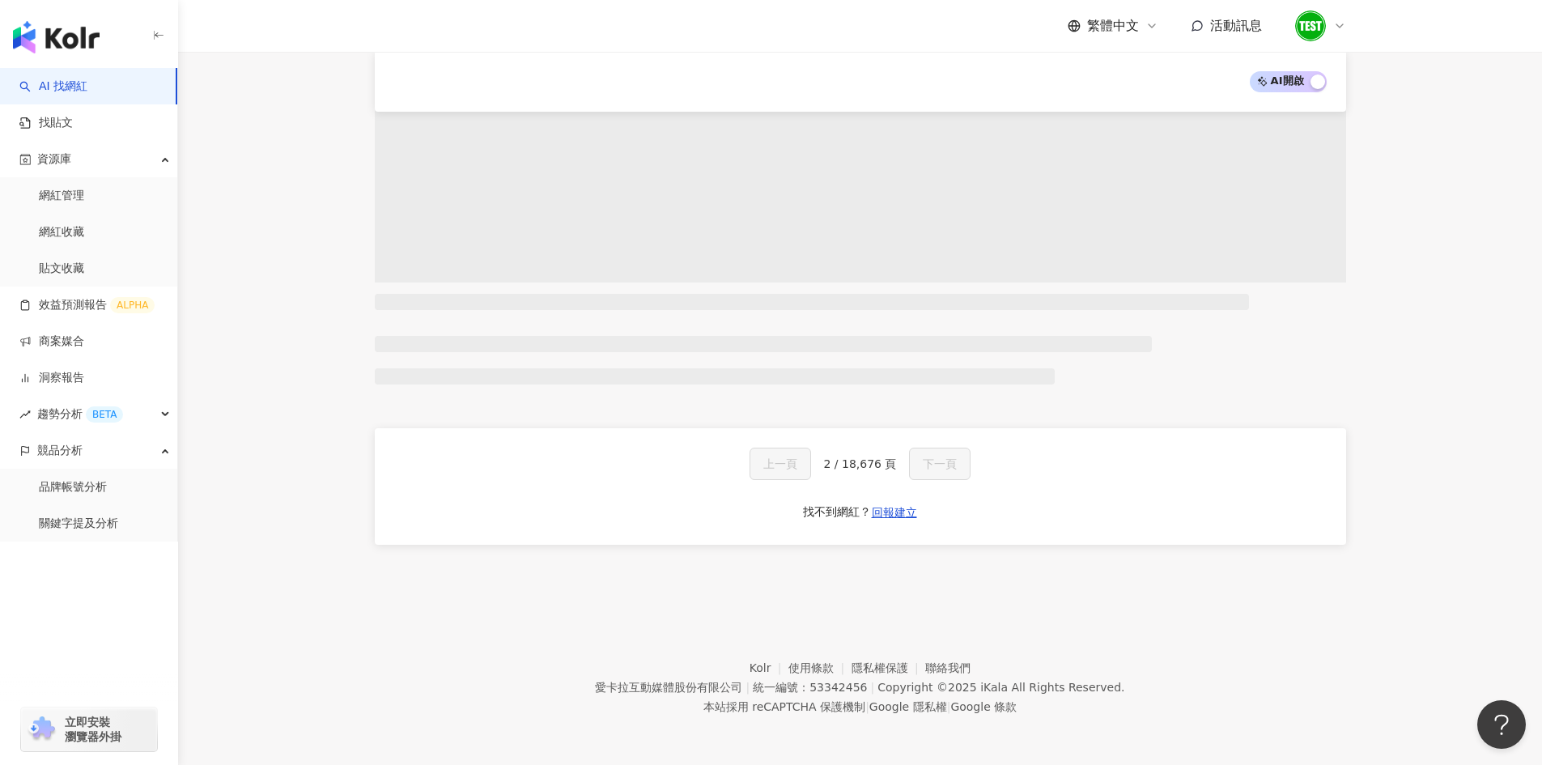
scroll to position [840, 0]
click at [125, 163] on div "資源庫" at bounding box center [88, 159] width 177 height 36
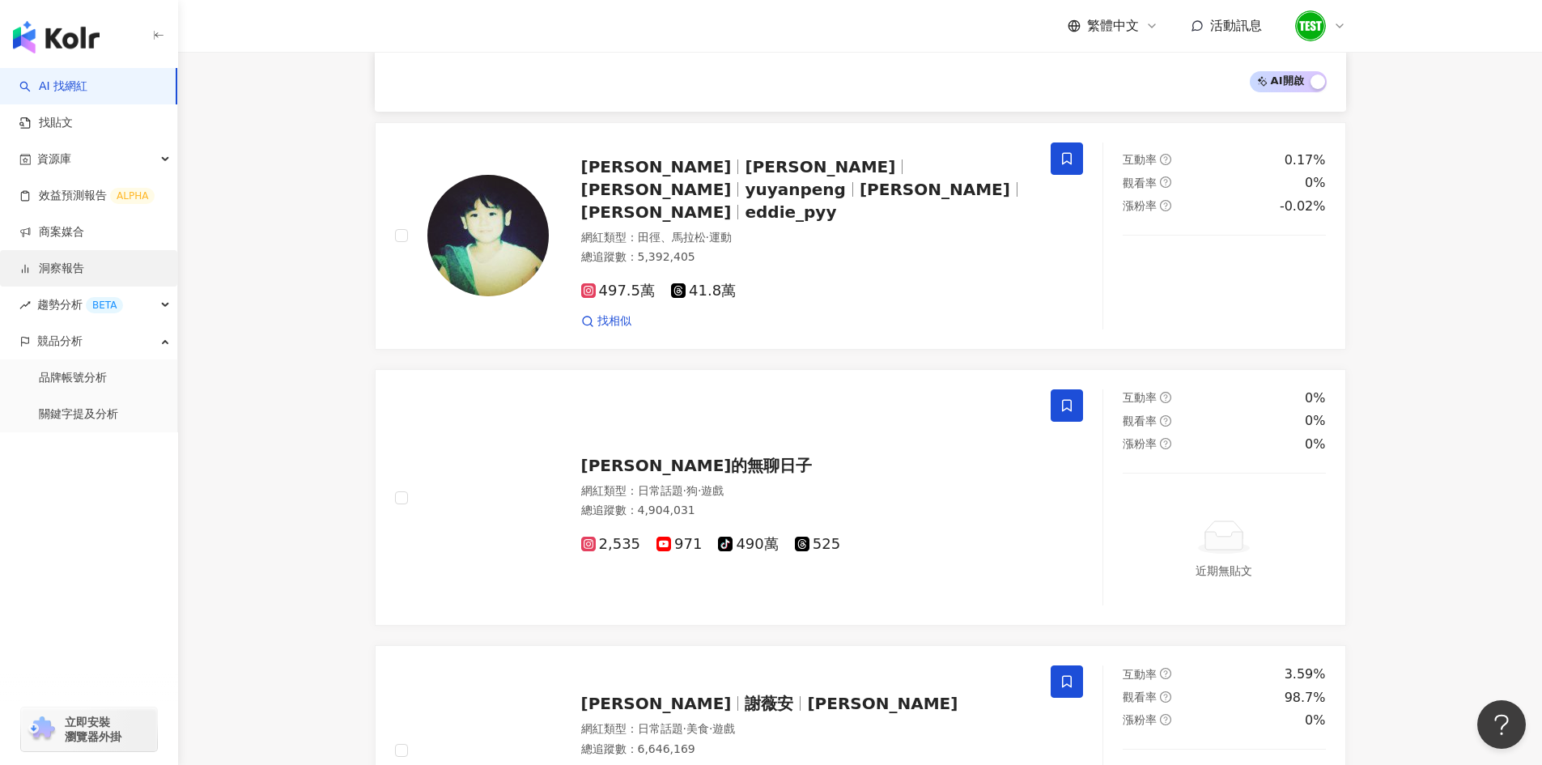
scroll to position [2655, 0]
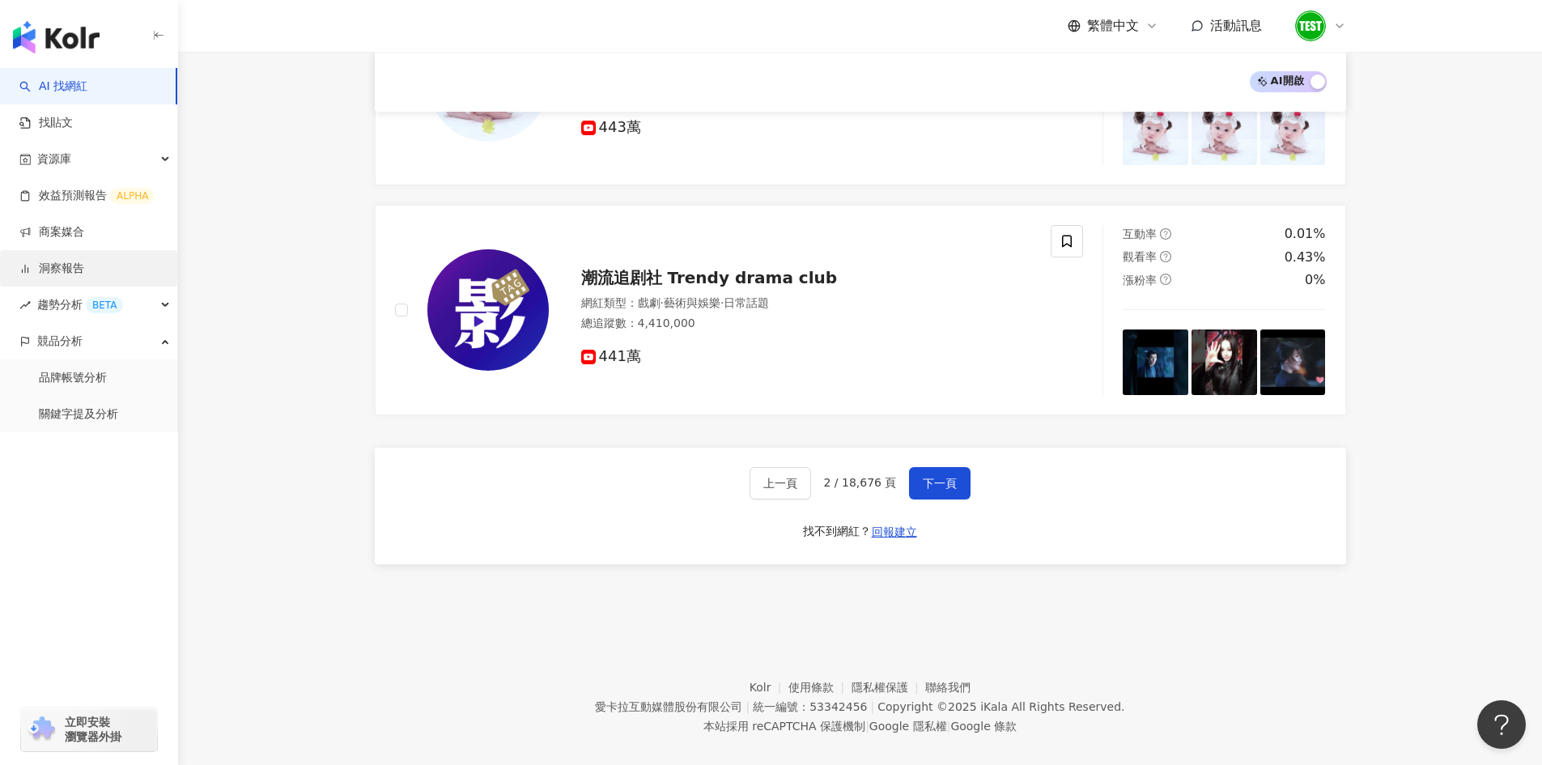
click at [84, 266] on link "洞察報告" at bounding box center [51, 269] width 65 height 16
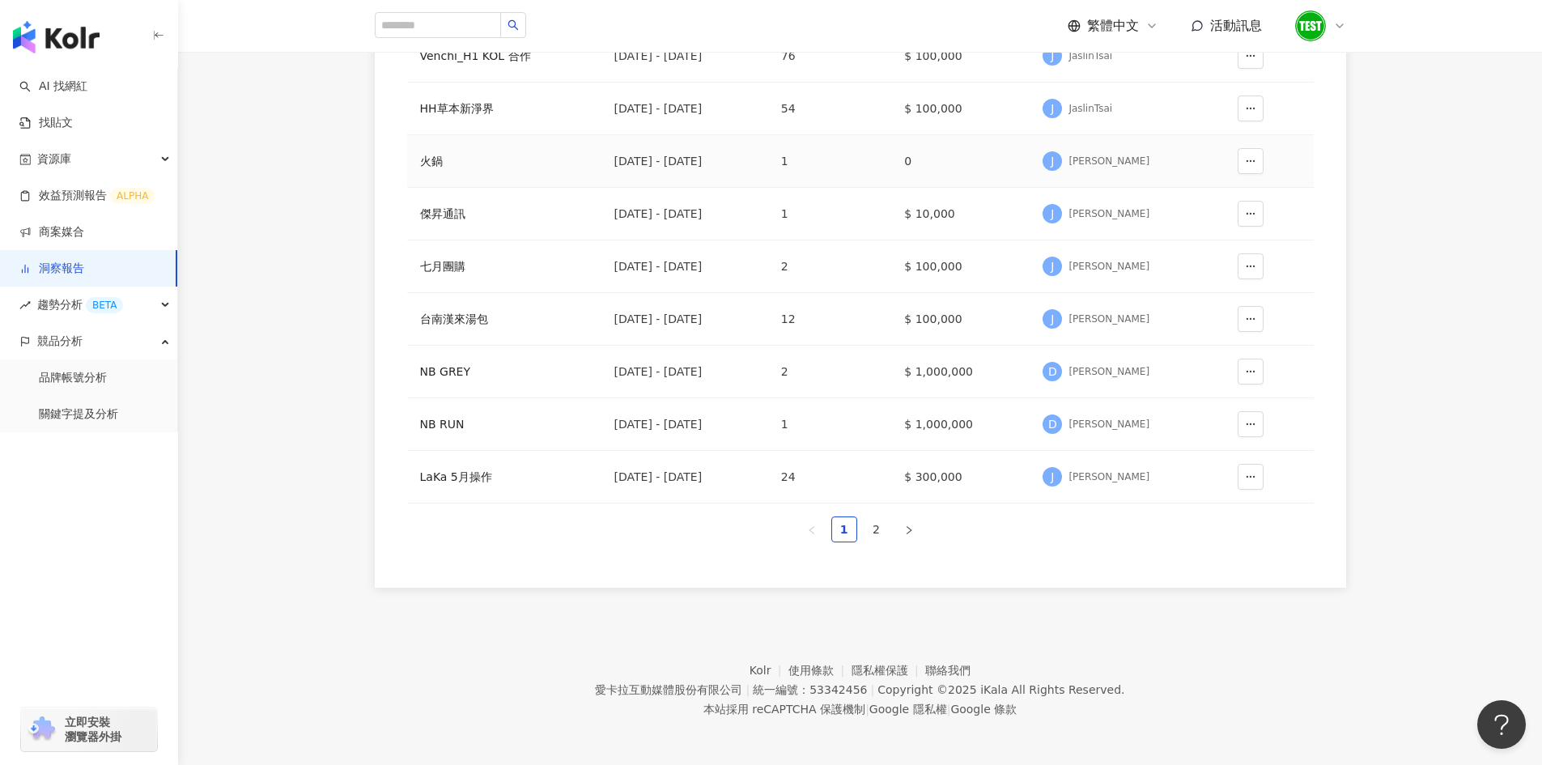
scroll to position [335, 0]
click at [877, 533] on link "2" at bounding box center [876, 528] width 24 height 24
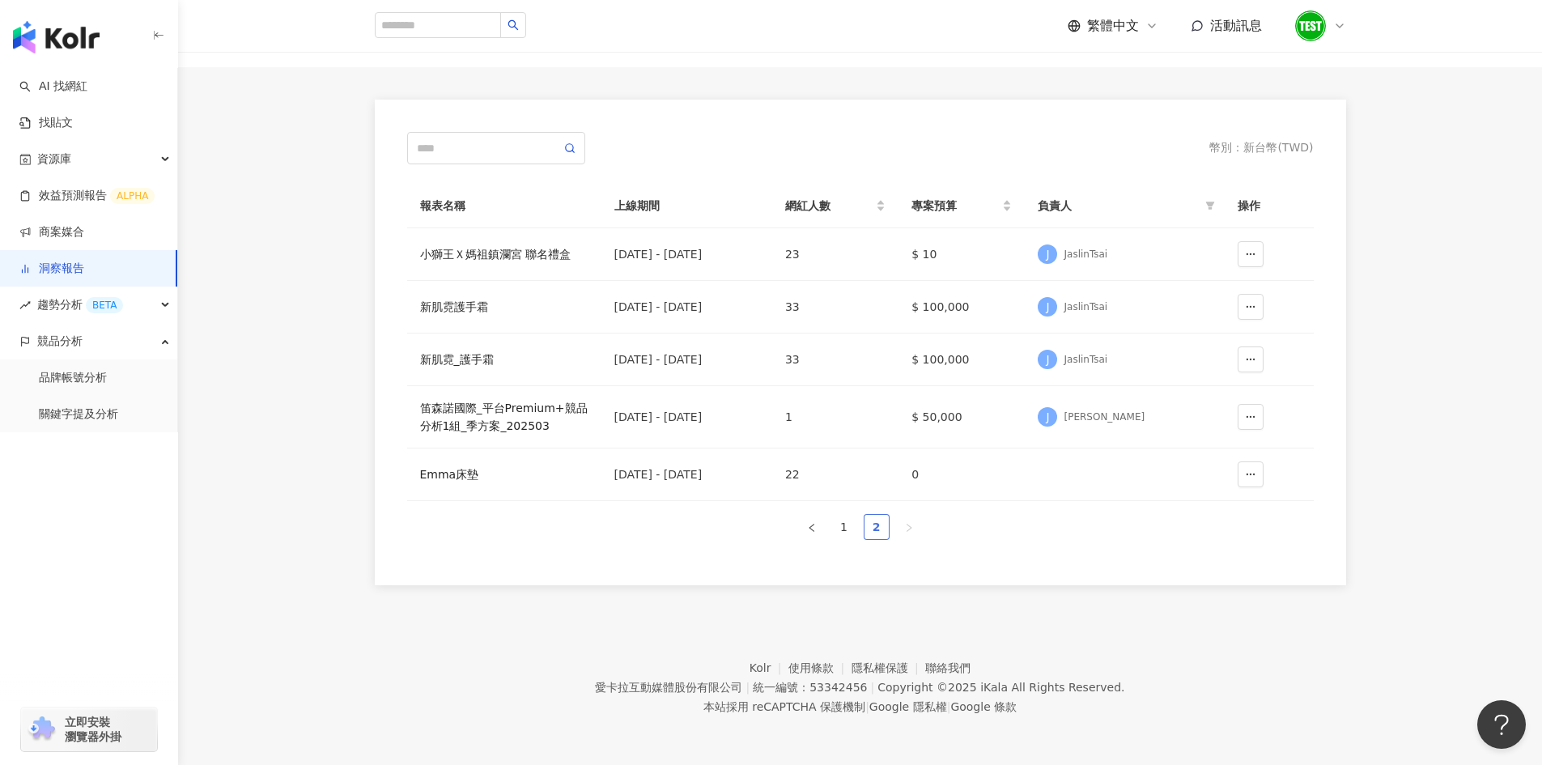
scroll to position [83, 0]
click at [107, 370] on link "品牌帳號分析" at bounding box center [73, 378] width 68 height 16
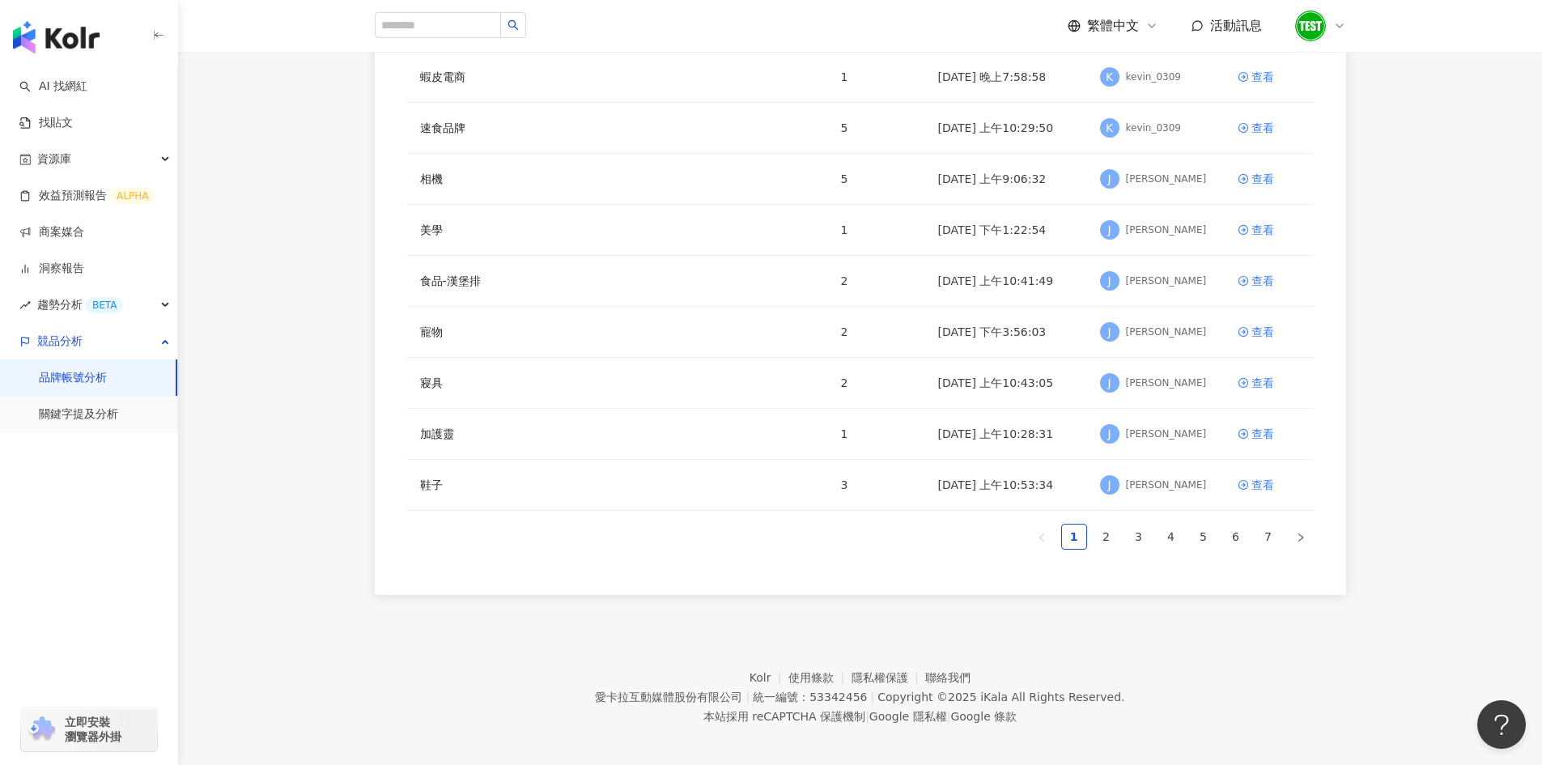
scroll to position [258, 0]
click at [87, 89] on link "AI 找網紅" at bounding box center [53, 87] width 68 height 16
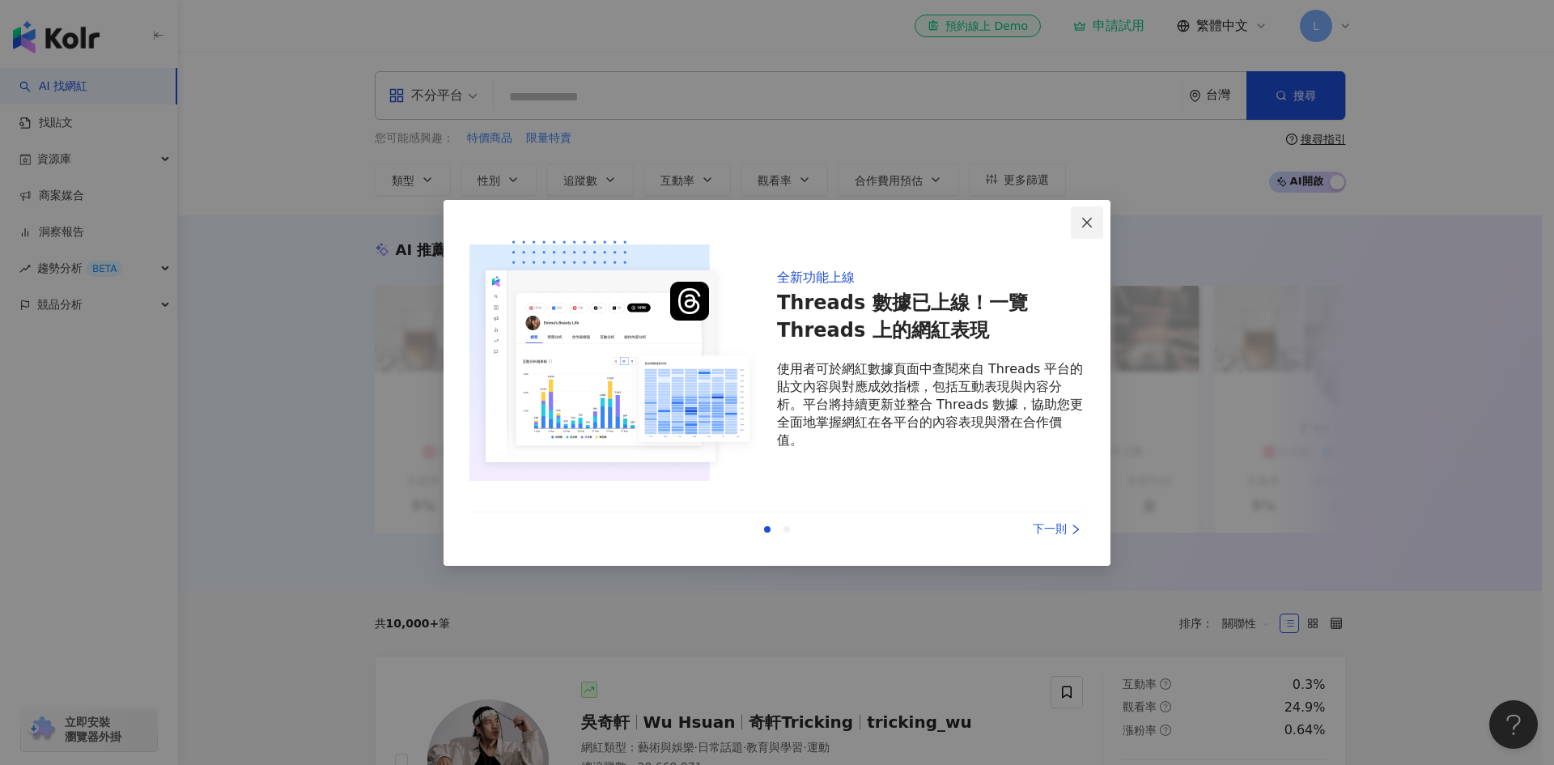
click at [1089, 220] on icon "close" at bounding box center [1086, 222] width 13 height 13
